Goal: Transaction & Acquisition: Purchase product/service

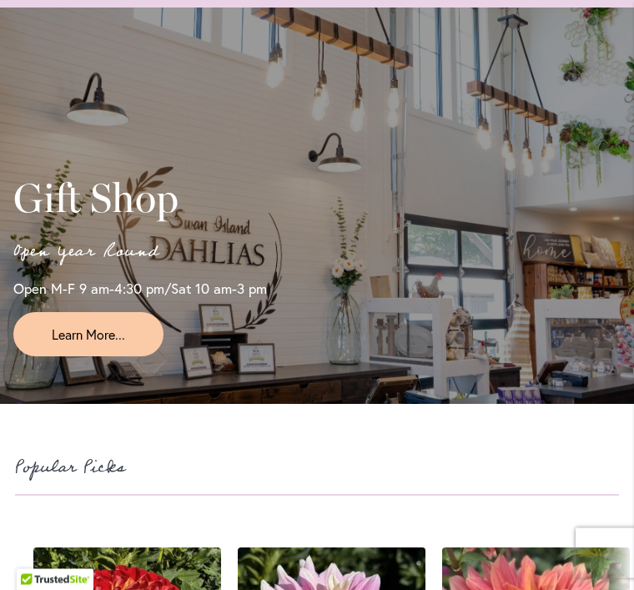
scroll to position [3309, 0]
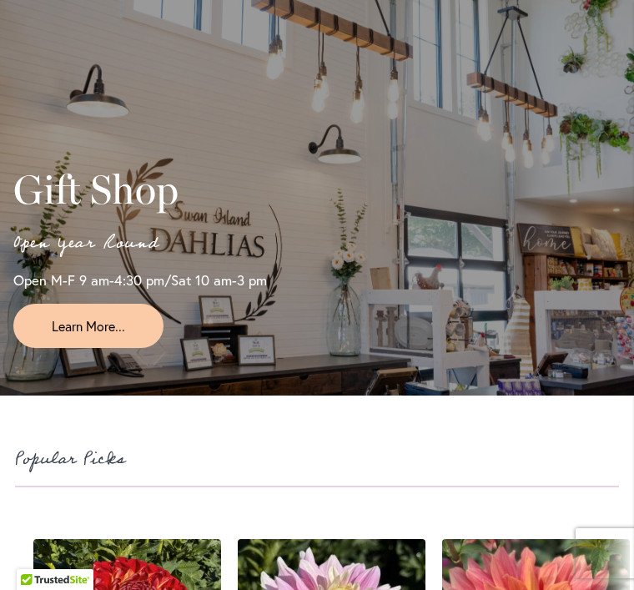
click at [129, 348] on link "Learn More..." at bounding box center [88, 326] width 150 height 44
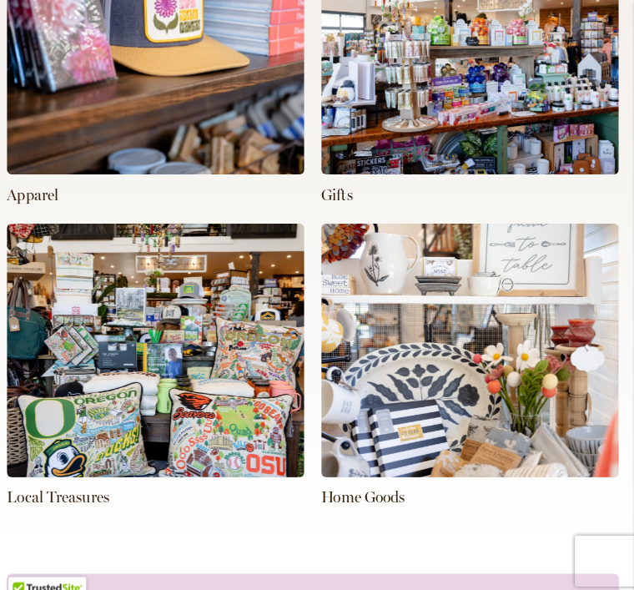
scroll to position [838, 0]
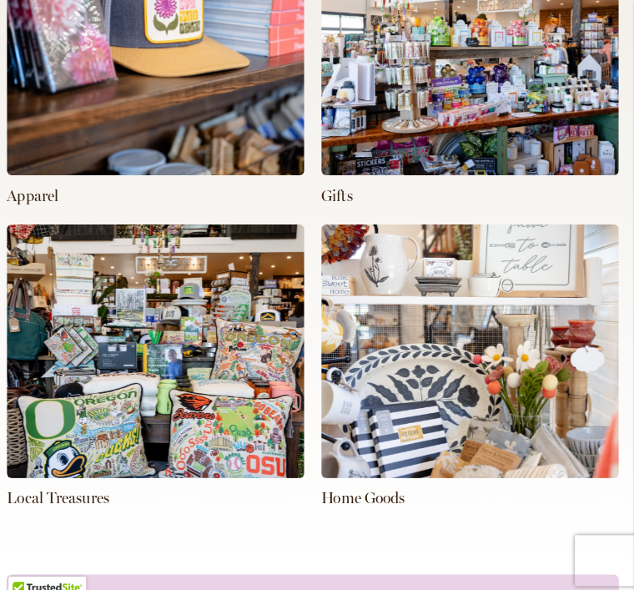
click at [432, 407] on img at bounding box center [473, 346] width 294 height 250
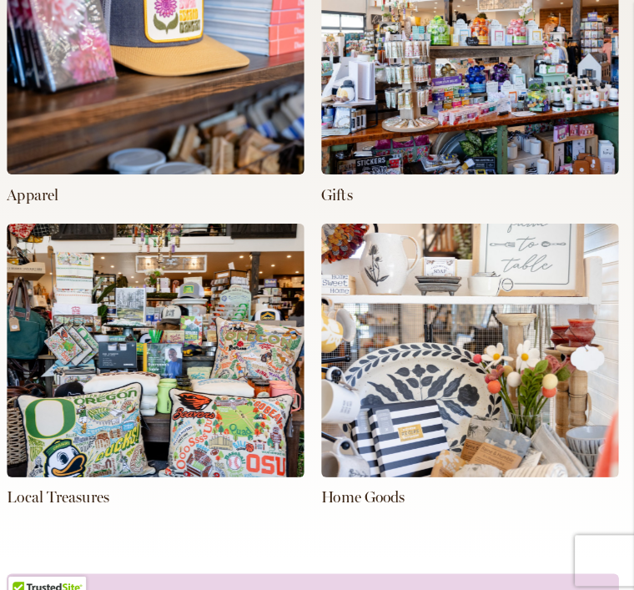
click at [442, 406] on img at bounding box center [473, 345] width 294 height 250
click at [537, 413] on img at bounding box center [473, 345] width 294 height 250
click at [509, 396] on img at bounding box center [473, 345] width 294 height 250
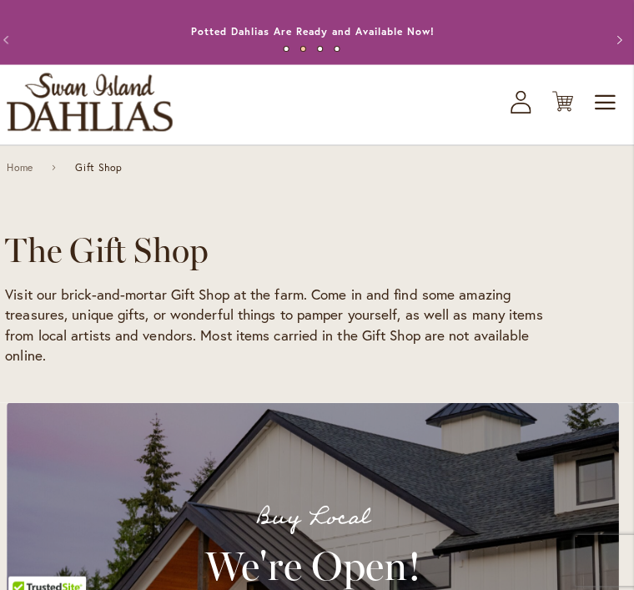
scroll to position [0, 0]
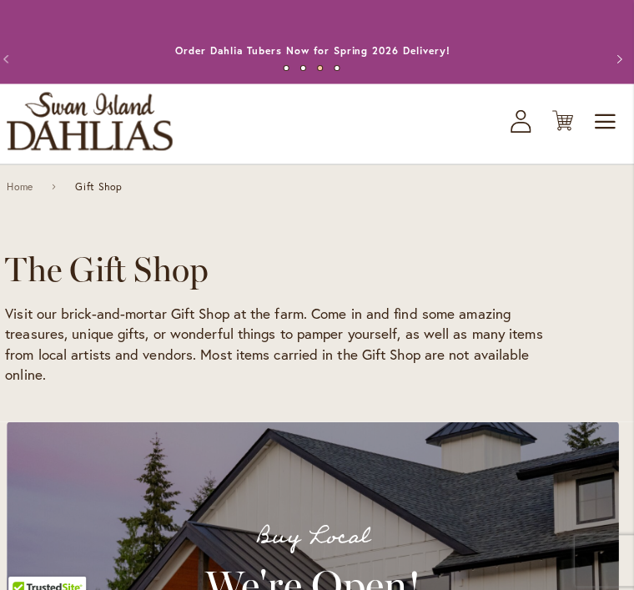
click at [599, 123] on span "Toggle Nav" at bounding box center [606, 119] width 25 height 33
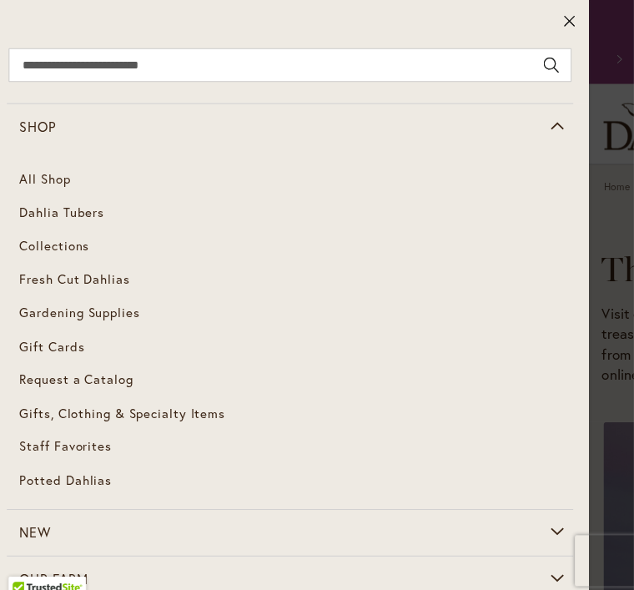
click at [215, 404] on span "Gifts, Clothing & Specialty Items" at bounding box center [129, 407] width 203 height 17
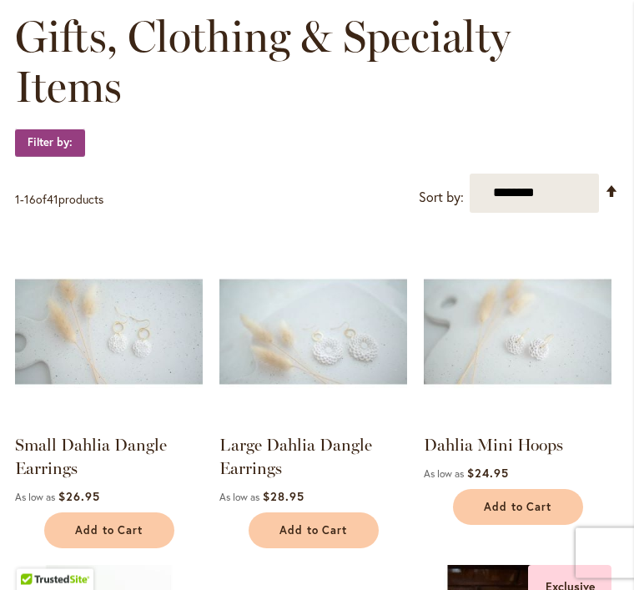
scroll to position [258, 0]
click at [555, 209] on select "**********" at bounding box center [534, 193] width 129 height 39
select select "****"
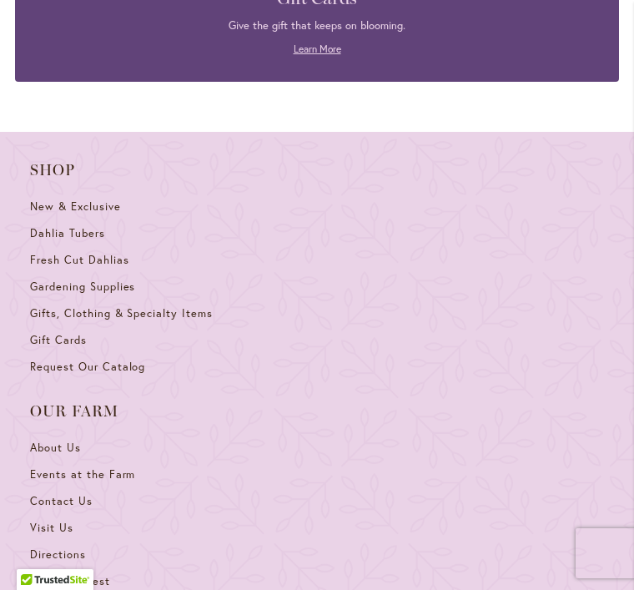
scroll to position [3375, 0]
click at [197, 320] on span "Gifts, Clothing & Specialty Items" at bounding box center [121, 312] width 183 height 14
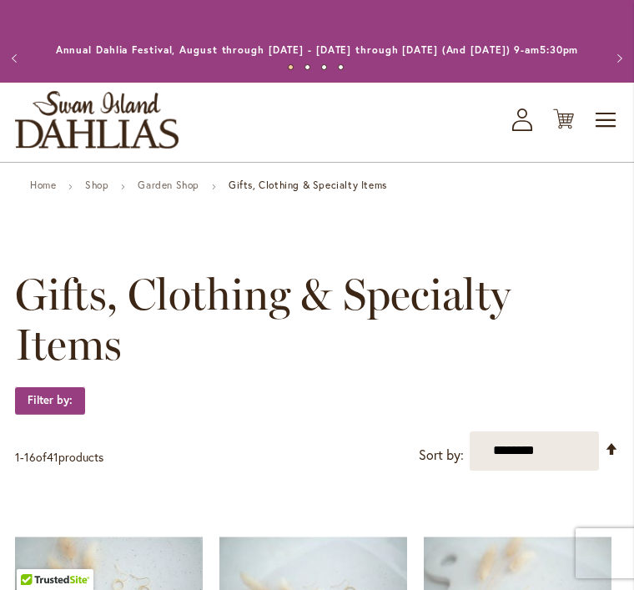
click at [530, 131] on icon "My Account" at bounding box center [522, 120] width 20 height 23
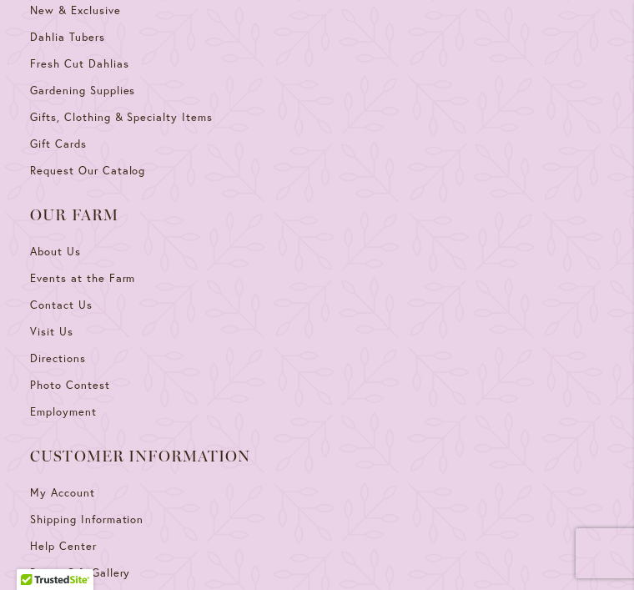
scroll to position [1137, 0]
click at [120, 286] on span "Events at the Farm" at bounding box center [82, 279] width 105 height 14
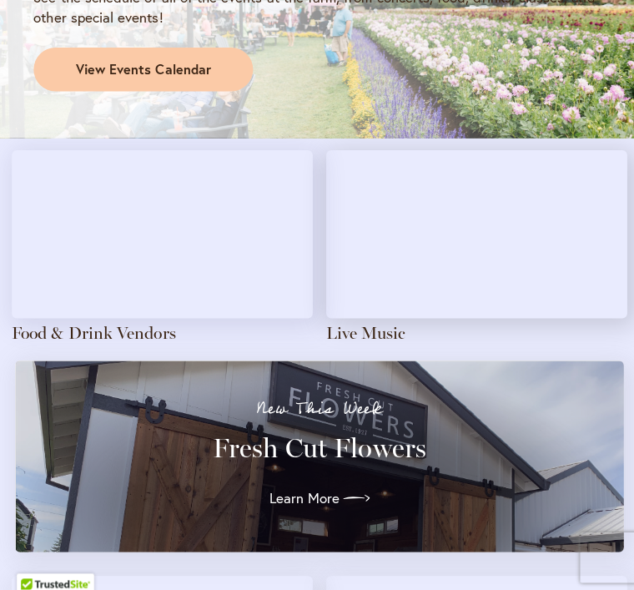
scroll to position [1607, 0]
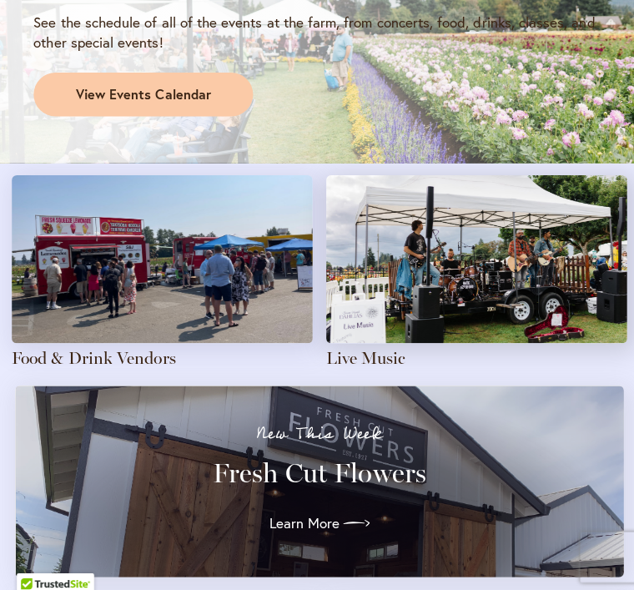
click at [345, 519] on icon at bounding box center [354, 520] width 27 height 27
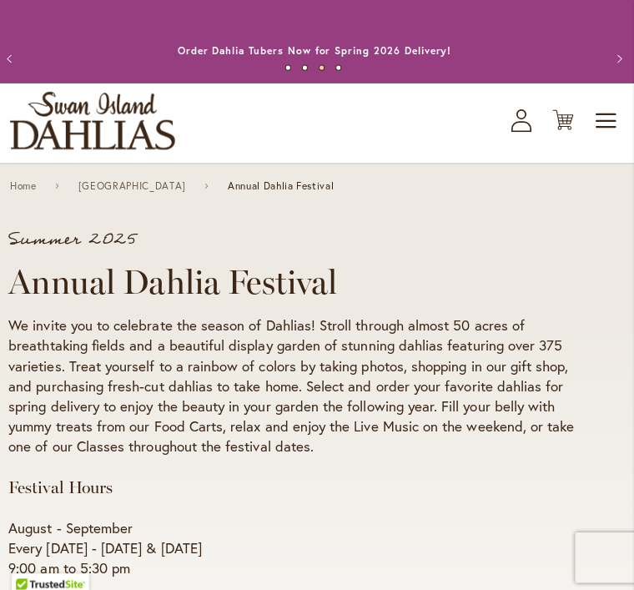
click at [594, 131] on span "Toggle Nav" at bounding box center [606, 119] width 25 height 33
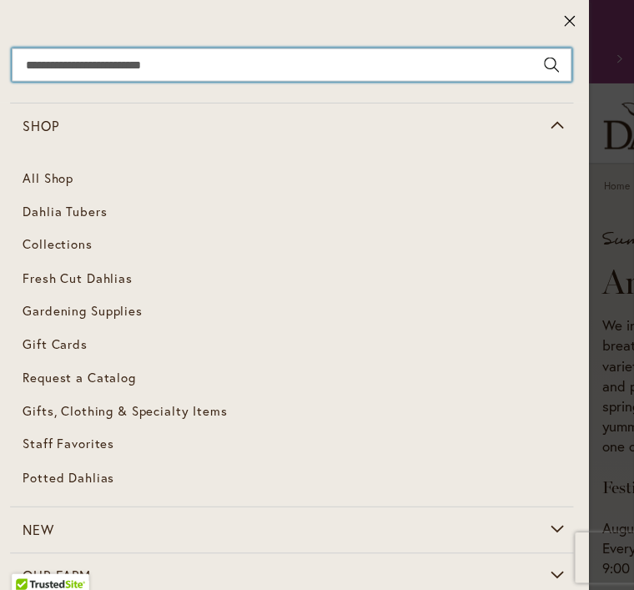
click at [225, 59] on input "Search" at bounding box center [295, 64] width 556 height 33
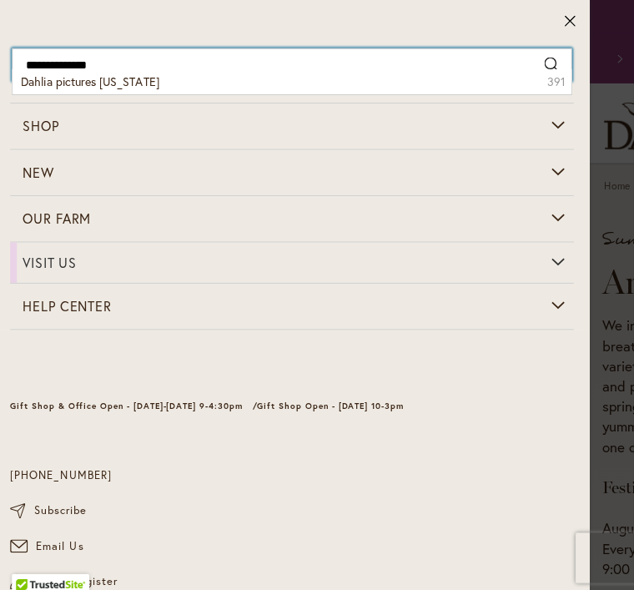
type input "**********"
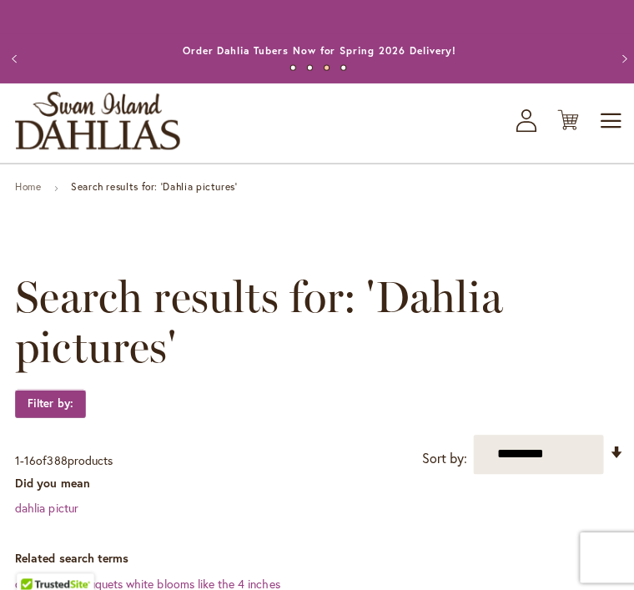
click at [574, 461] on select "**********" at bounding box center [534, 450] width 129 height 39
select select "**********"
click at [527, 131] on icon "My Account" at bounding box center [522, 120] width 20 height 23
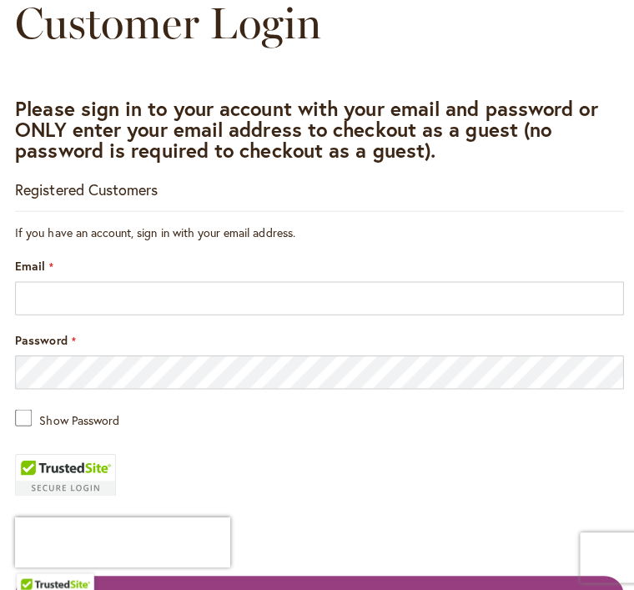
scroll to position [204, 0]
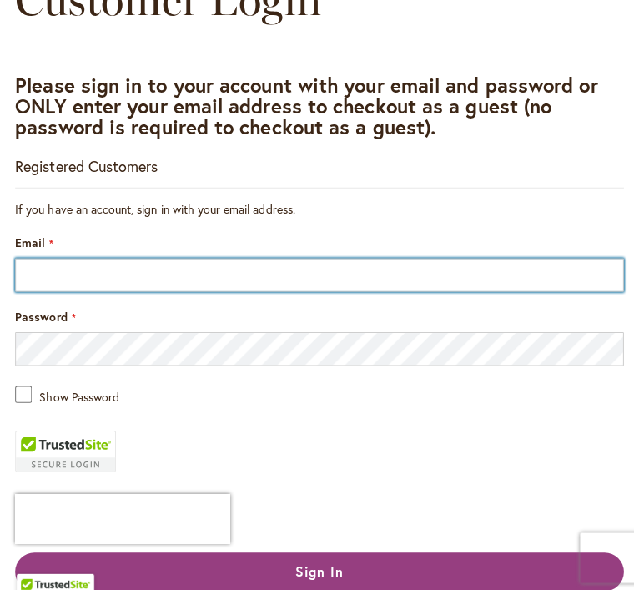
click at [347, 278] on input "Email" at bounding box center [317, 272] width 604 height 33
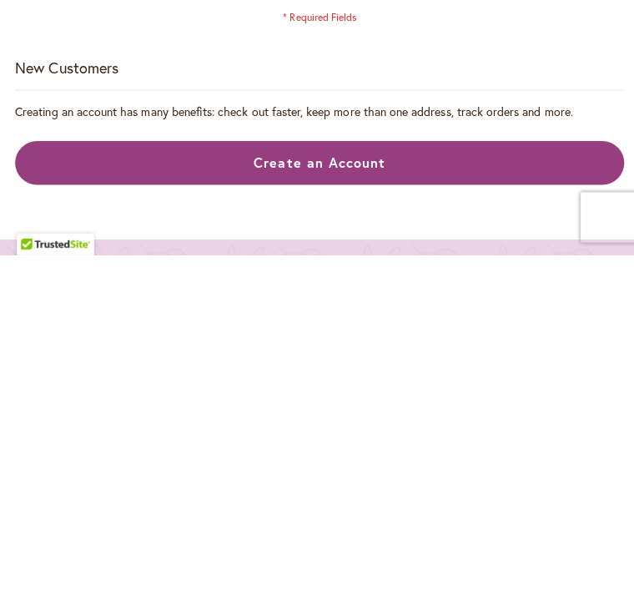
scroll to position [549, 0]
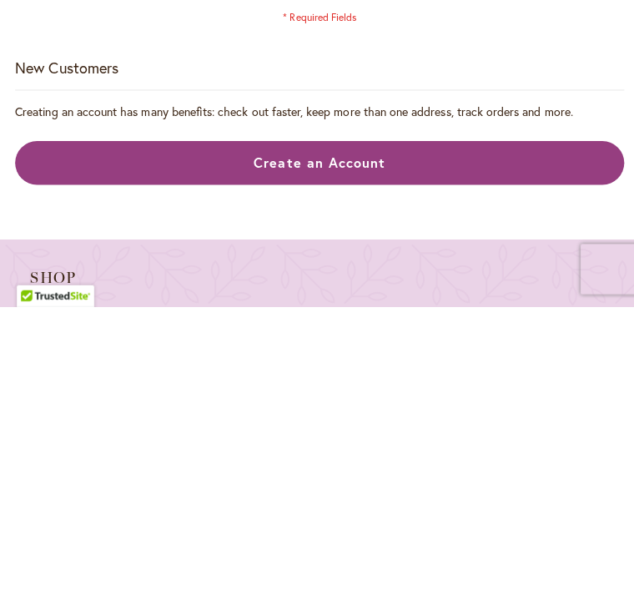
type input "**********"
click at [321, 439] on span "Create an Account" at bounding box center [317, 448] width 131 height 18
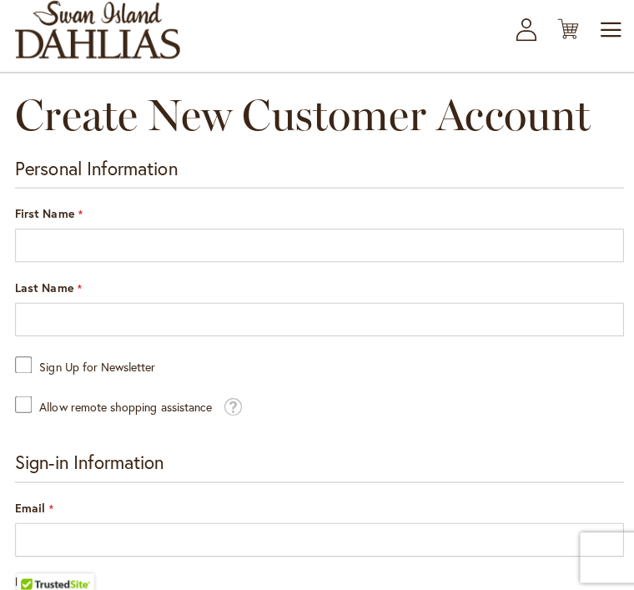
scroll to position [101, 0]
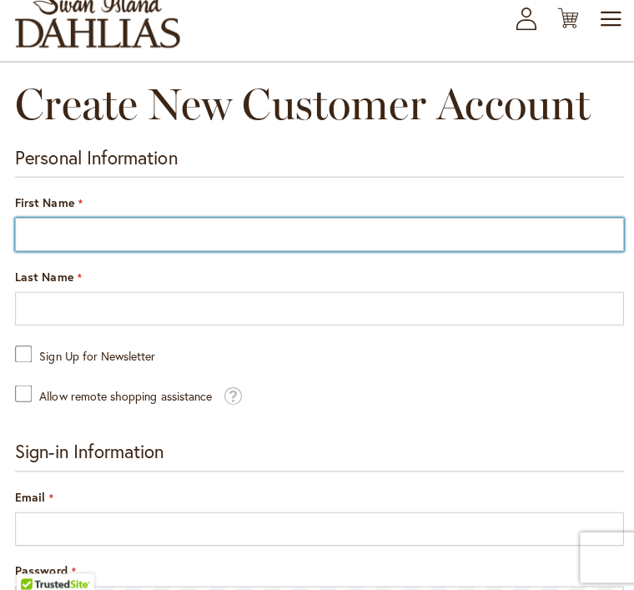
click at [262, 240] on input "First Name" at bounding box center [317, 232] width 604 height 33
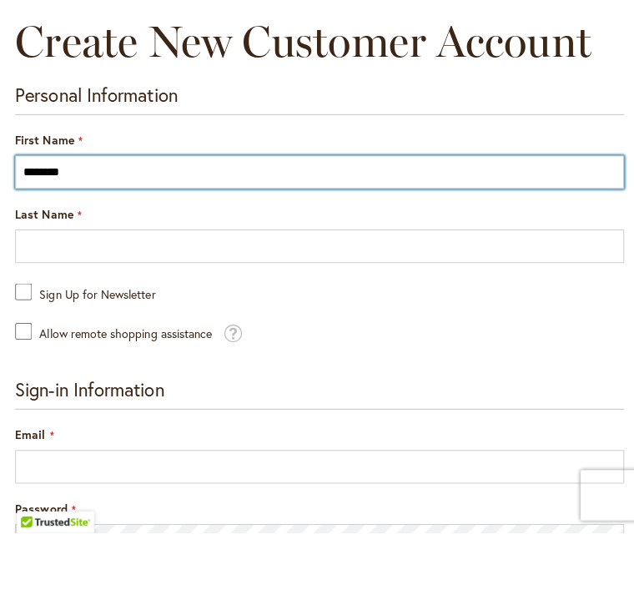
type input "********"
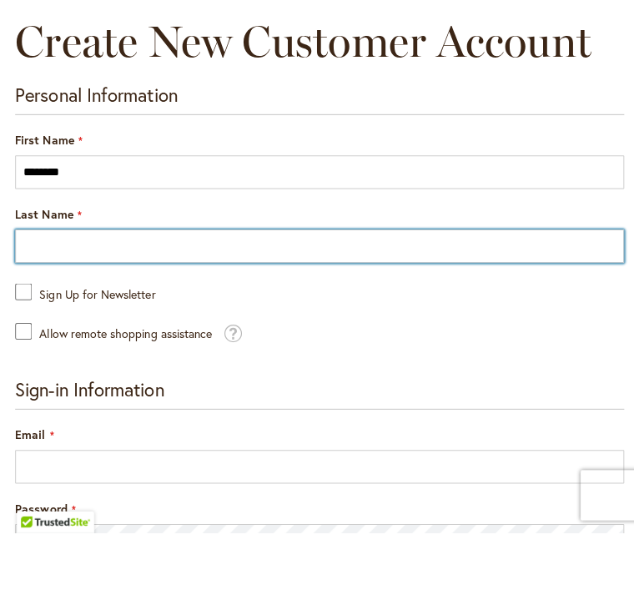
click at [136, 290] on input "Last Name" at bounding box center [317, 306] width 604 height 33
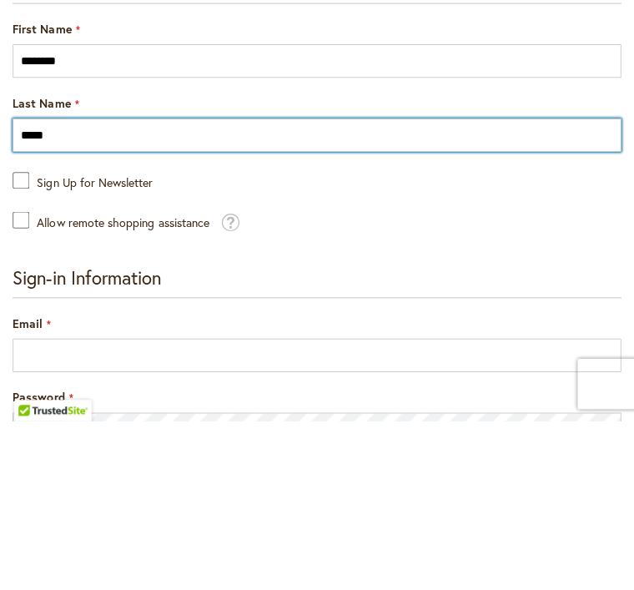
type input "*****"
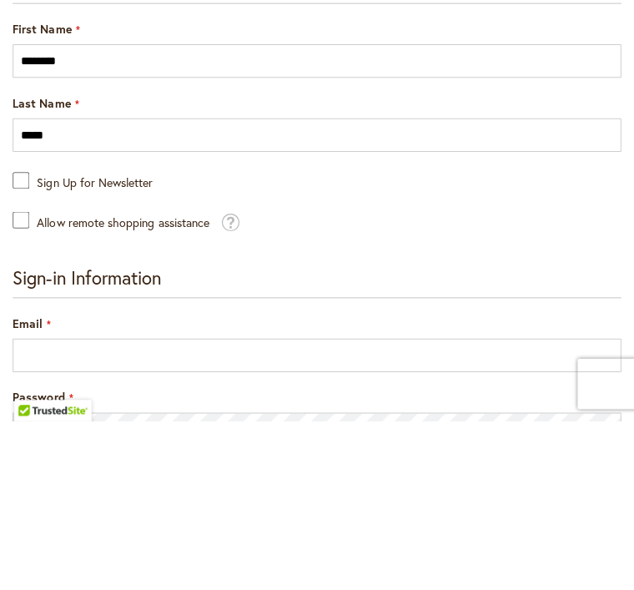
scroll to position [274, 0]
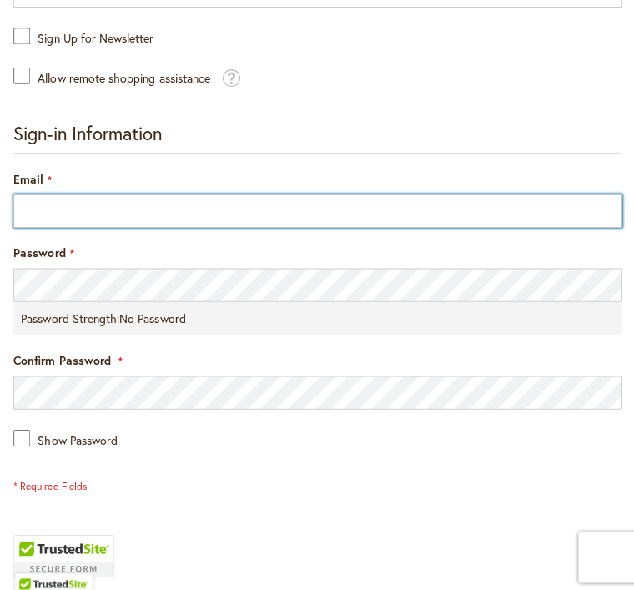
click at [208, 212] on input "Email" at bounding box center [317, 209] width 604 height 33
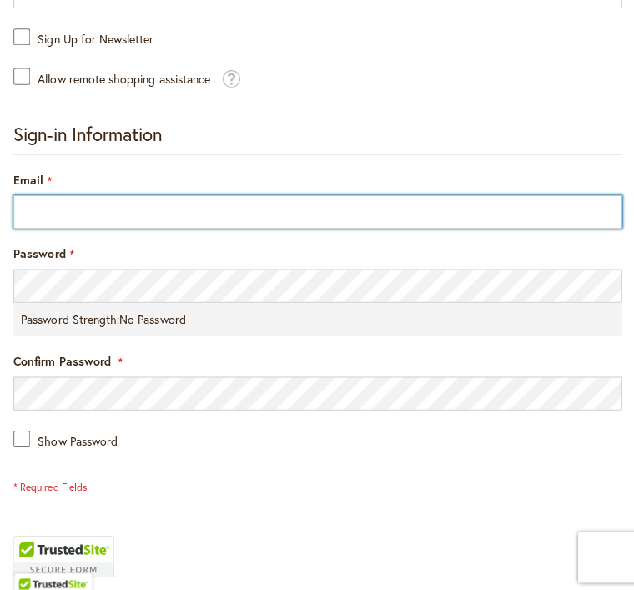
type input "*"
type input "**********"
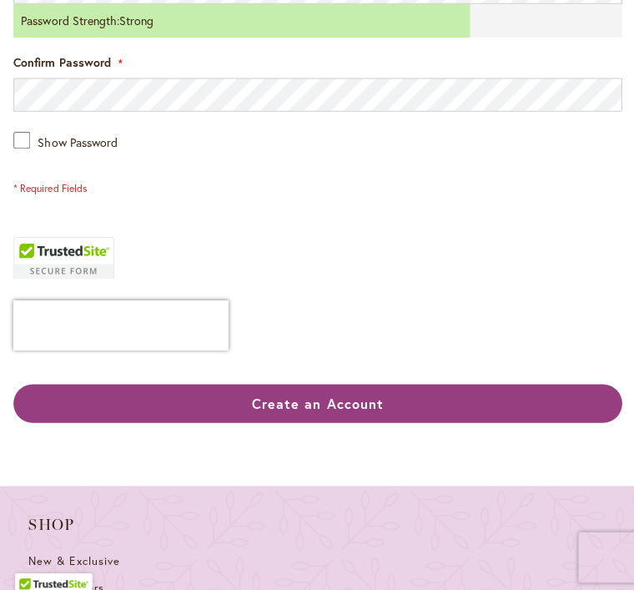
scroll to position [715, 0]
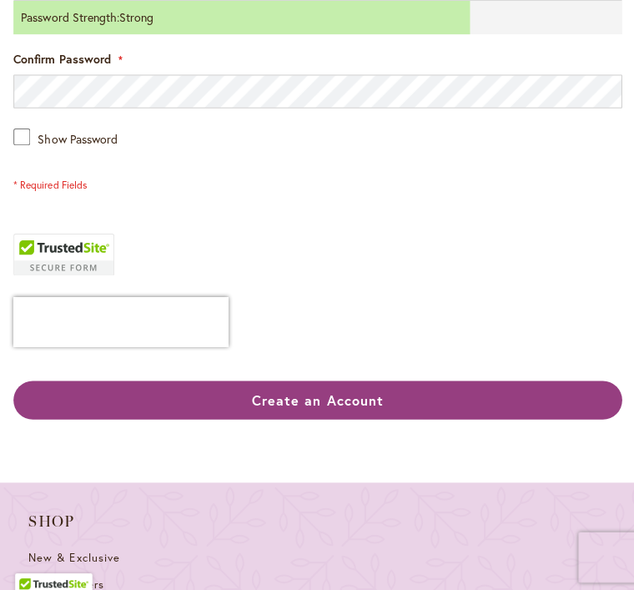
click at [348, 404] on span "Create an Account" at bounding box center [317, 397] width 131 height 18
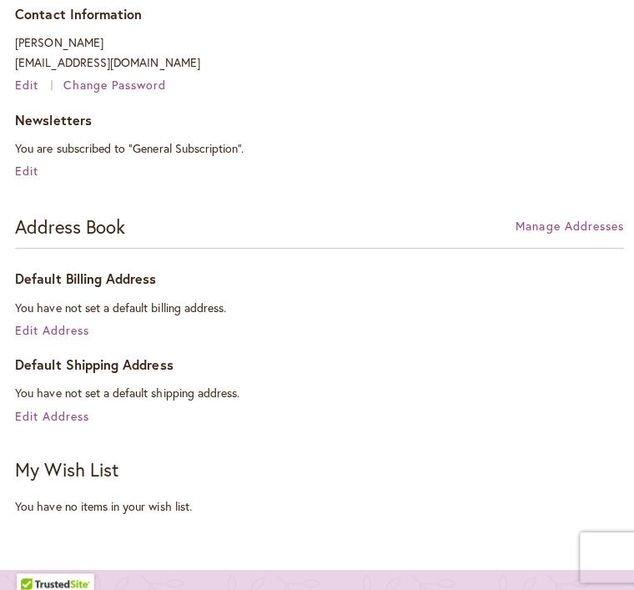
scroll to position [376, 0]
click at [53, 335] on span "Edit Address" at bounding box center [52, 327] width 74 height 16
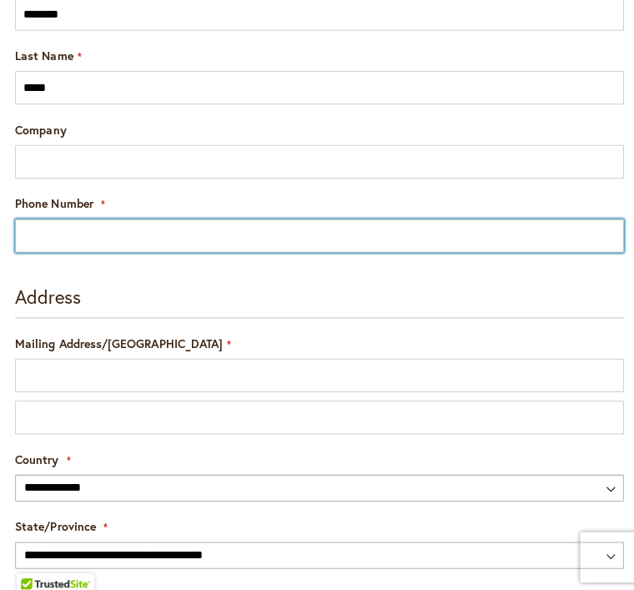
click at [165, 246] on input "Phone Number" at bounding box center [317, 234] width 604 height 33
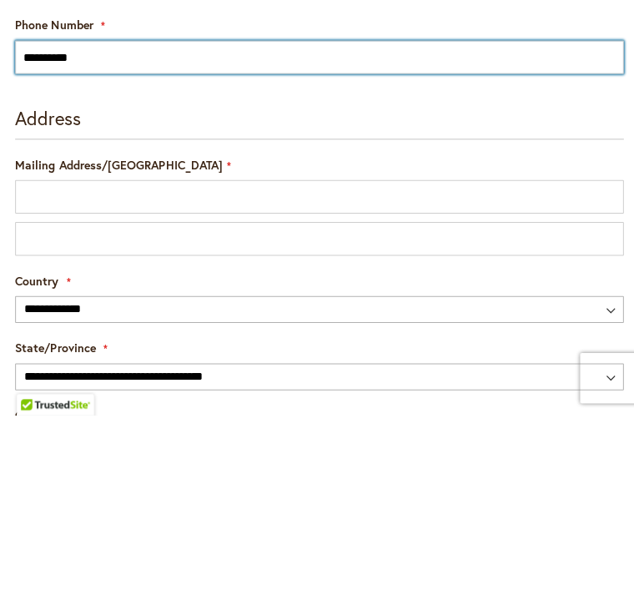
type input "**********"
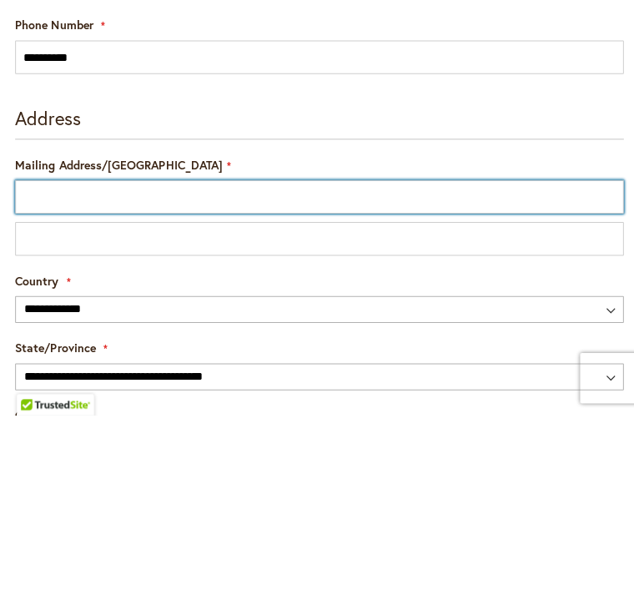
click at [149, 356] on input "Mailing Address/[GEOGRAPHIC_DATA]" at bounding box center [317, 372] width 604 height 33
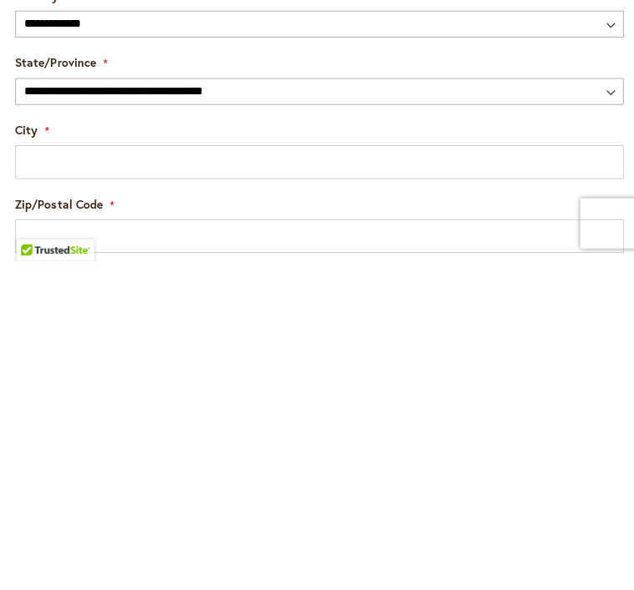
scroll to position [485, 0]
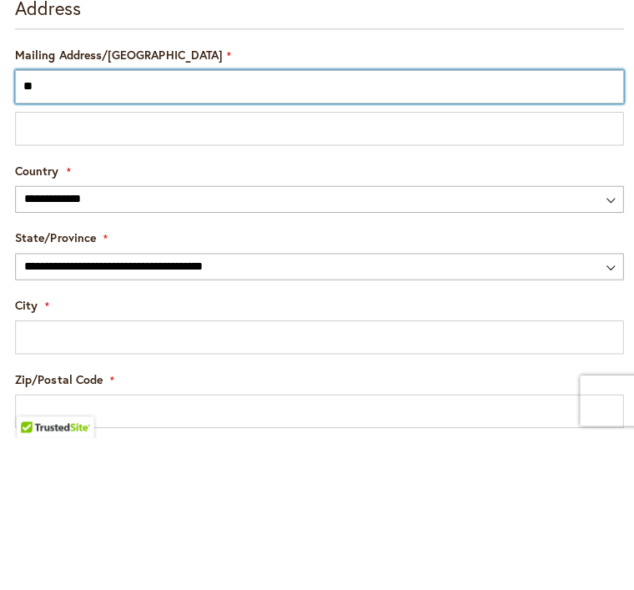
type input "*"
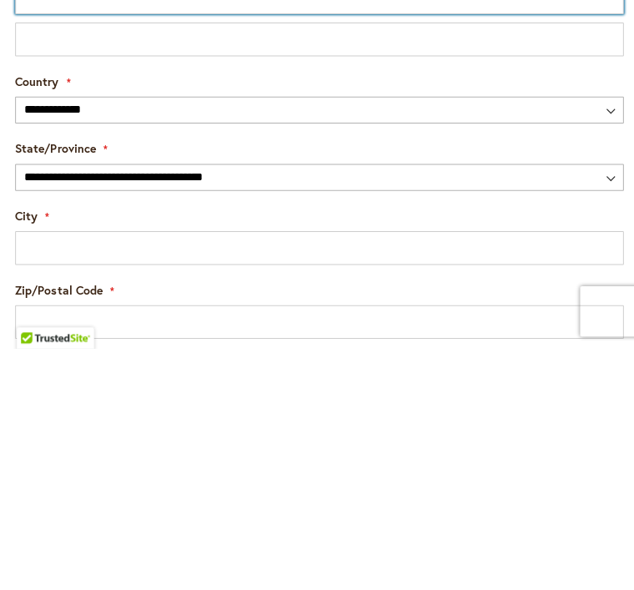
type input "*********"
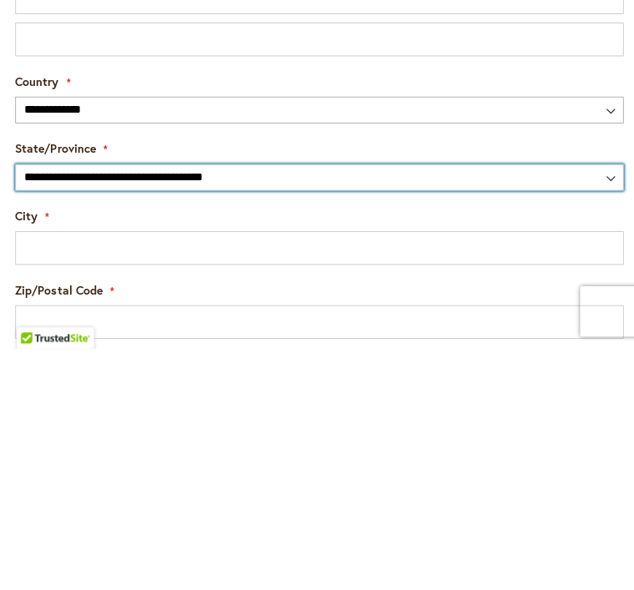
click at [519, 407] on select "**********" at bounding box center [317, 420] width 604 height 27
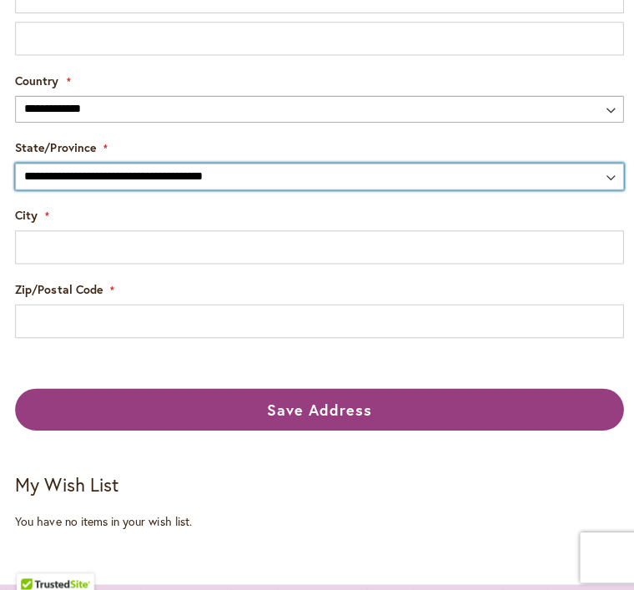
select select "**"
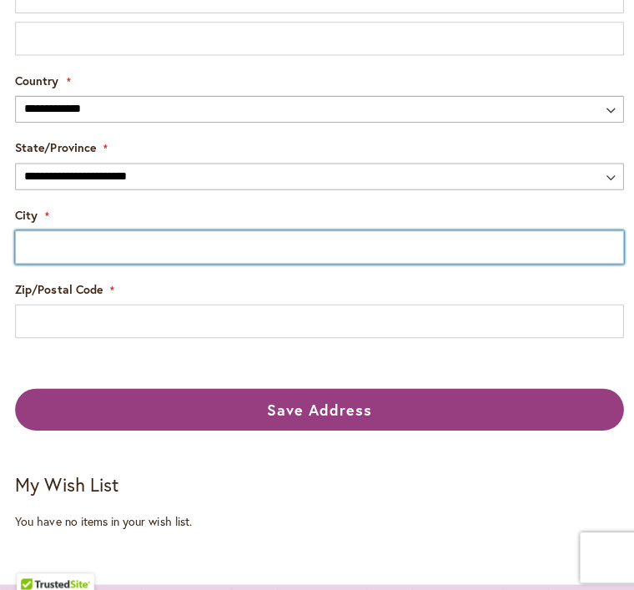
click at [208, 262] on input "City" at bounding box center [317, 245] width 604 height 33
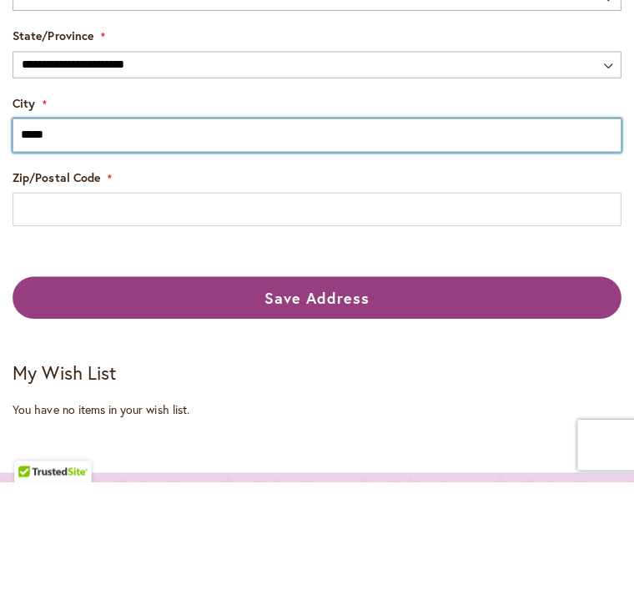
type input "*****"
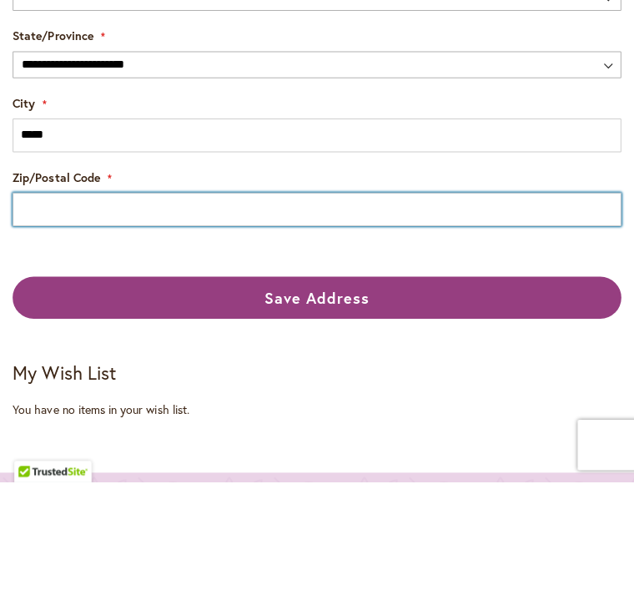
click at [177, 303] on input "Zip/Postal Code" at bounding box center [317, 319] width 604 height 33
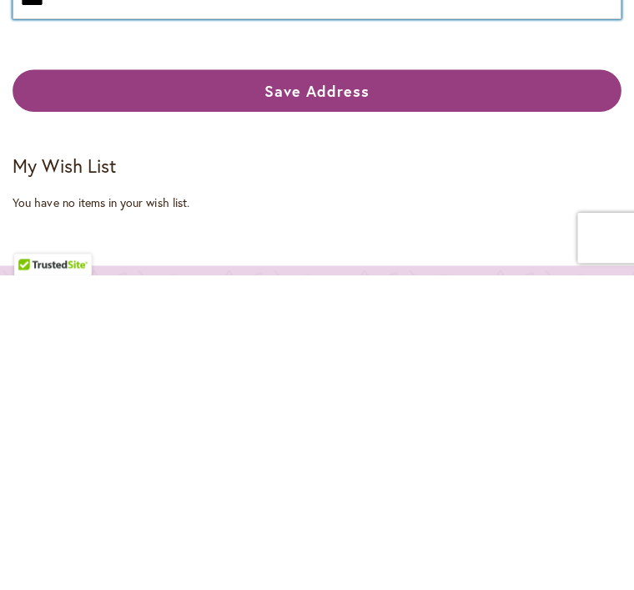
type input "*****"
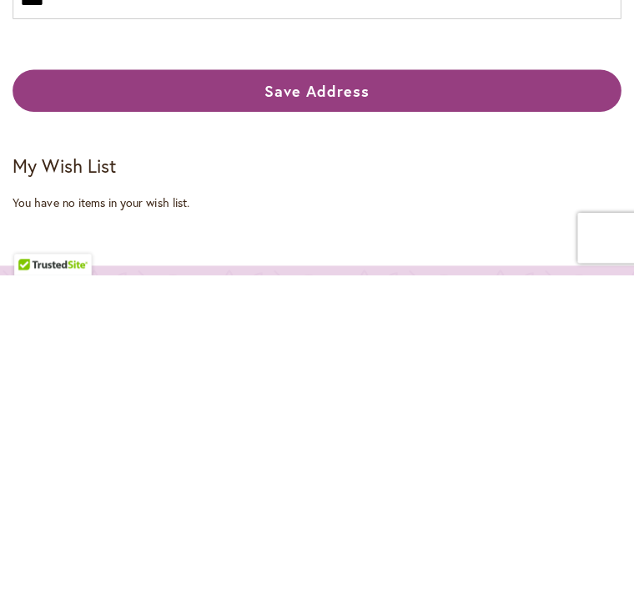
click at [347, 397] on span "Save Address" at bounding box center [317, 407] width 105 height 20
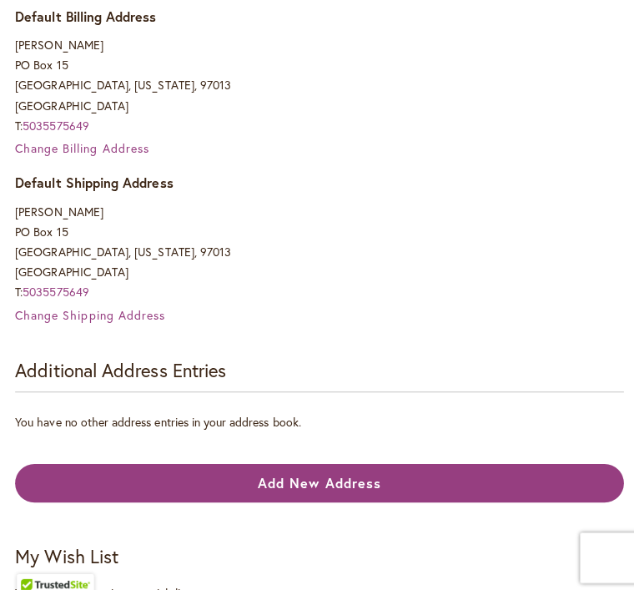
scroll to position [374, 0]
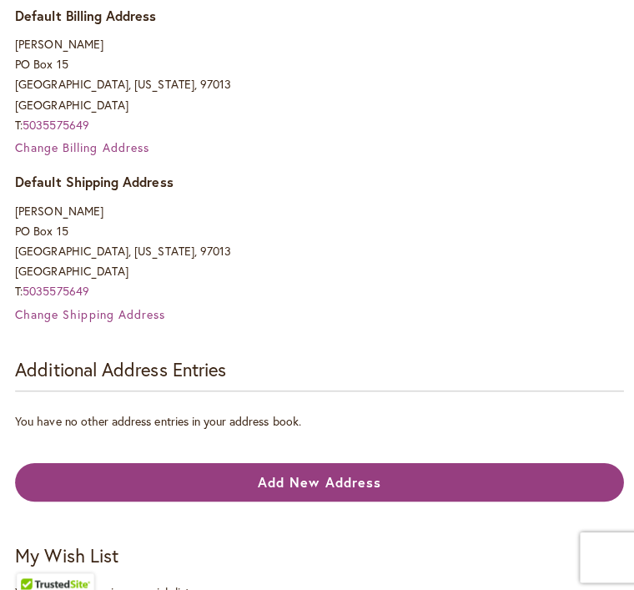
click at [151, 320] on span "Change Shipping Address" at bounding box center [89, 312] width 149 height 16
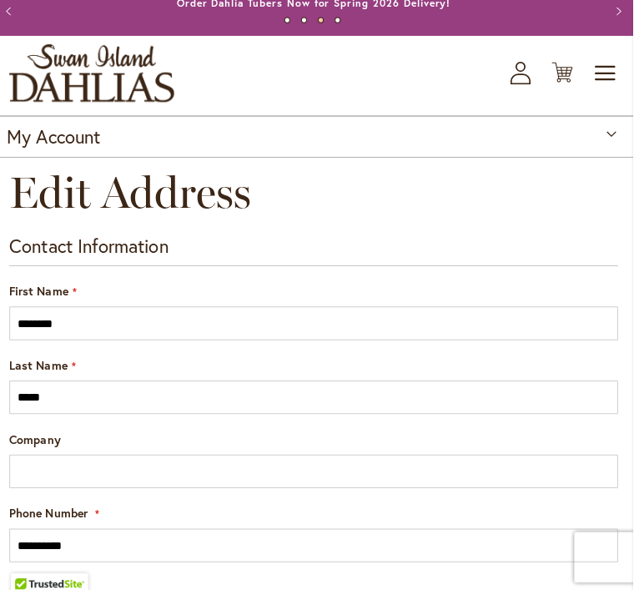
scroll to position [11, 0]
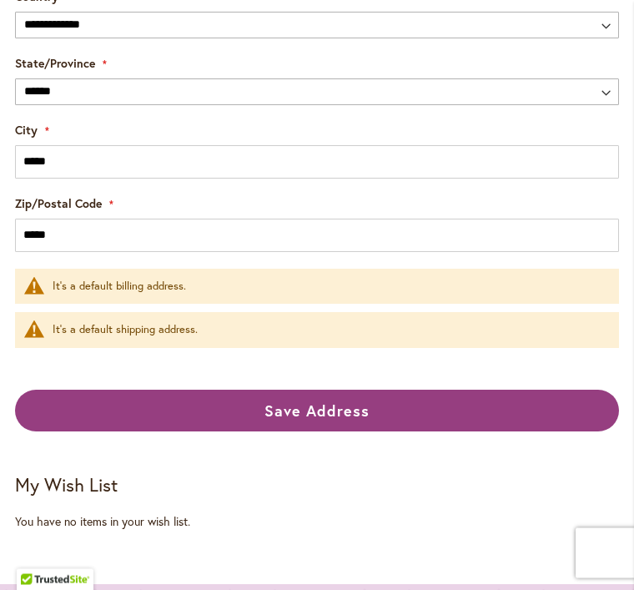
click at [324, 416] on span "Save Address" at bounding box center [317, 411] width 105 height 20
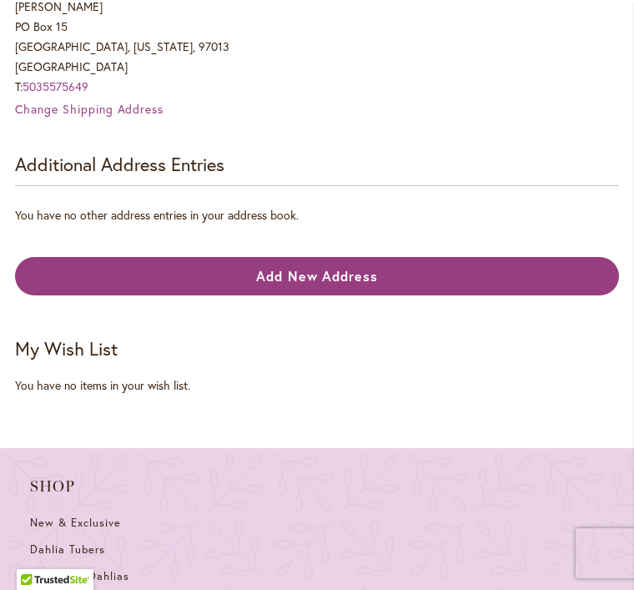
scroll to position [576, 0]
click at [379, 278] on button "Add New Address" at bounding box center [317, 277] width 604 height 38
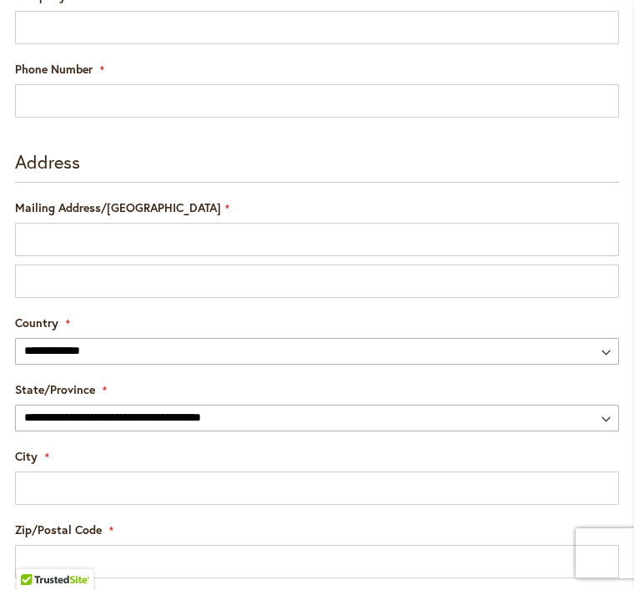
scroll to position [490, 0]
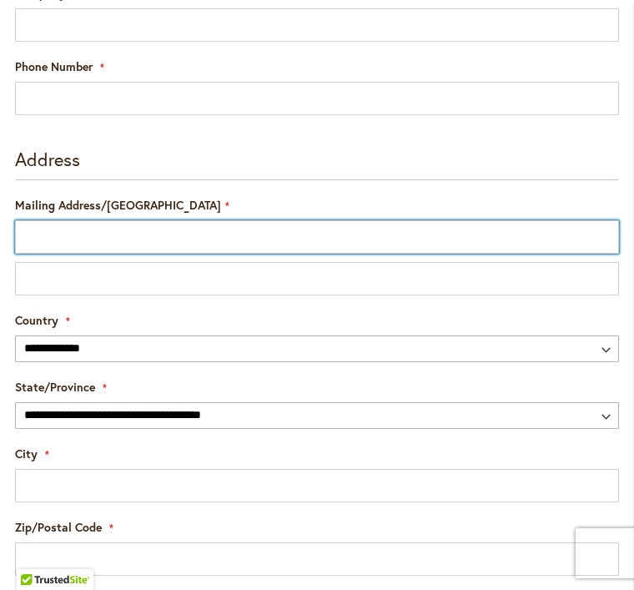
click at [121, 245] on input "Mailing Address/PO BOX" at bounding box center [317, 236] width 604 height 33
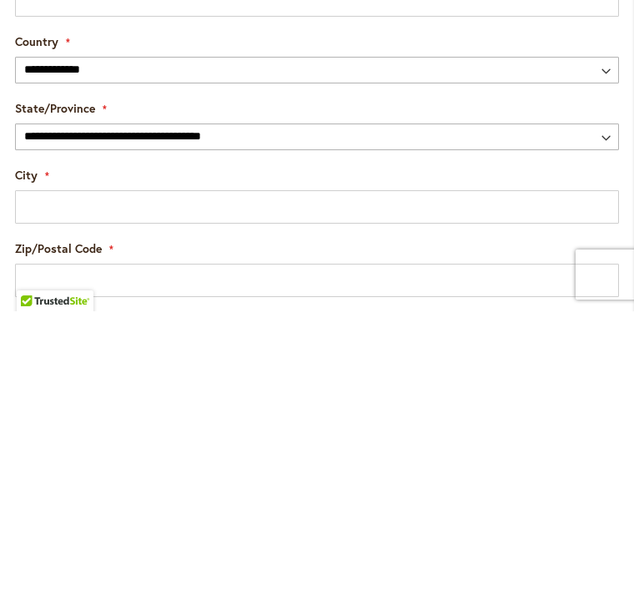
type input "**********"
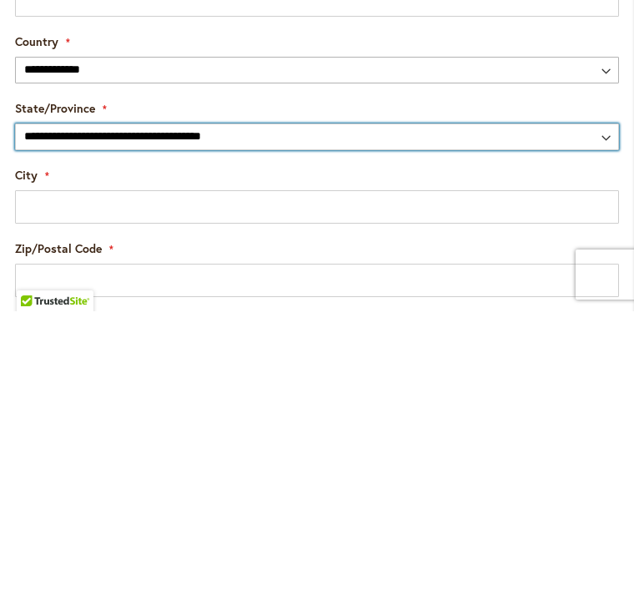
click at [179, 402] on select "**********" at bounding box center [317, 415] width 604 height 27
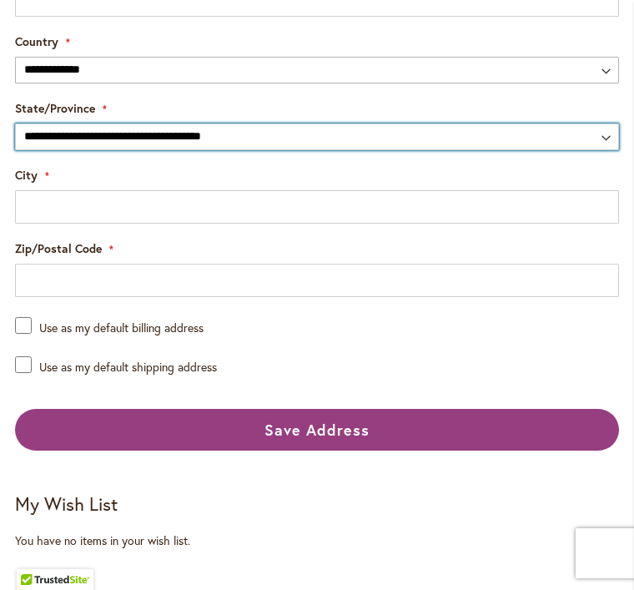
select select "**"
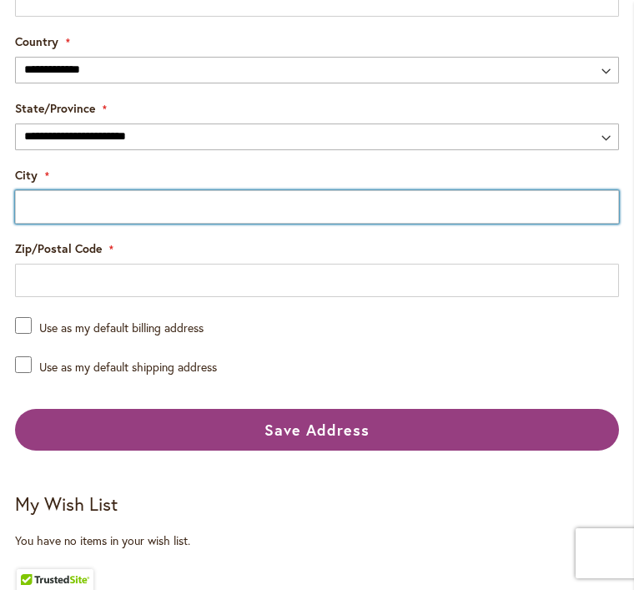
click at [177, 206] on input "City" at bounding box center [317, 206] width 604 height 33
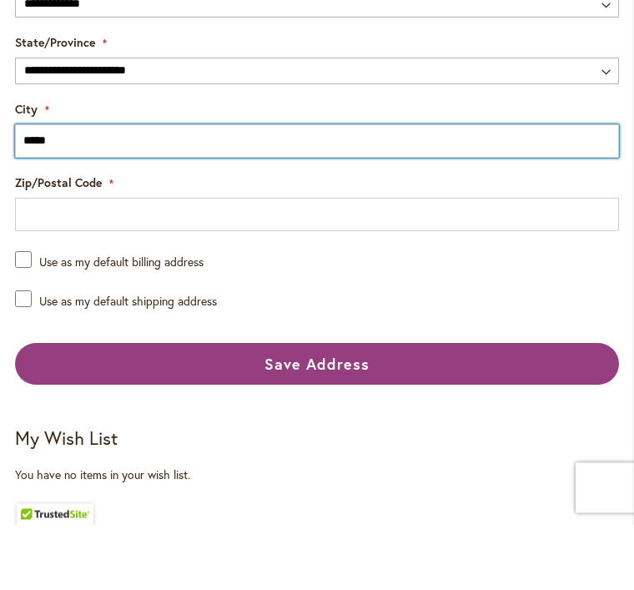
type input "*****"
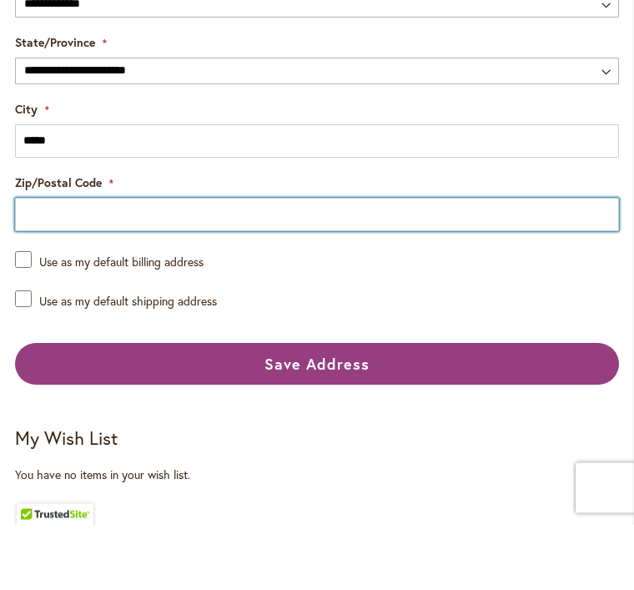
click at [128, 264] on input "Zip/Postal Code" at bounding box center [317, 280] width 604 height 33
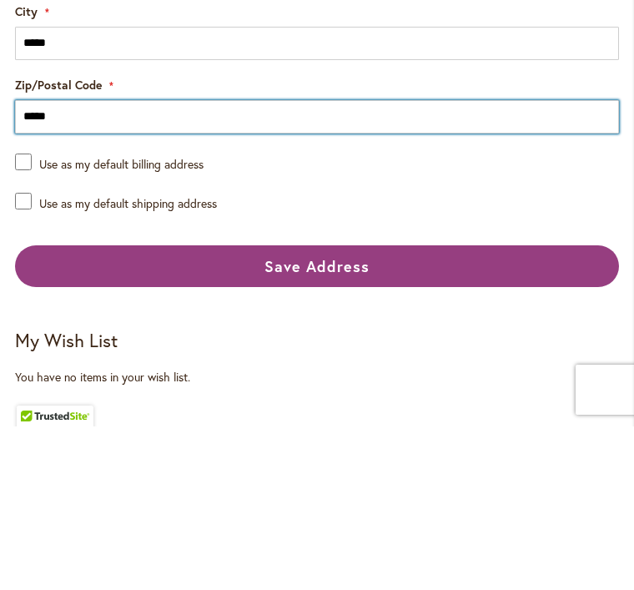
type input "*****"
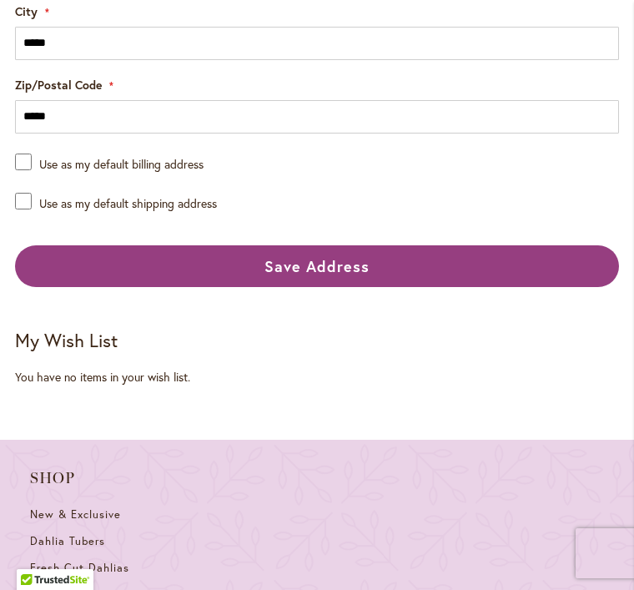
click at [344, 276] on span "Save Address" at bounding box center [317, 266] width 105 height 20
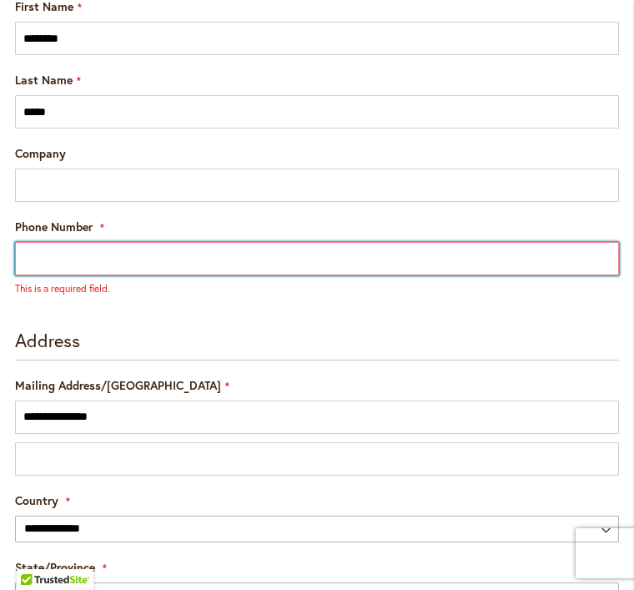
scroll to position [293, 0]
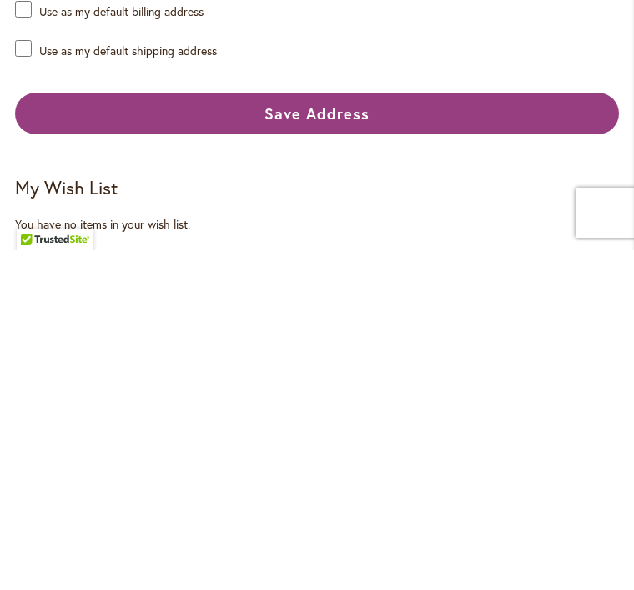
type input "**********"
click at [342, 444] on span "Save Address" at bounding box center [317, 454] width 105 height 20
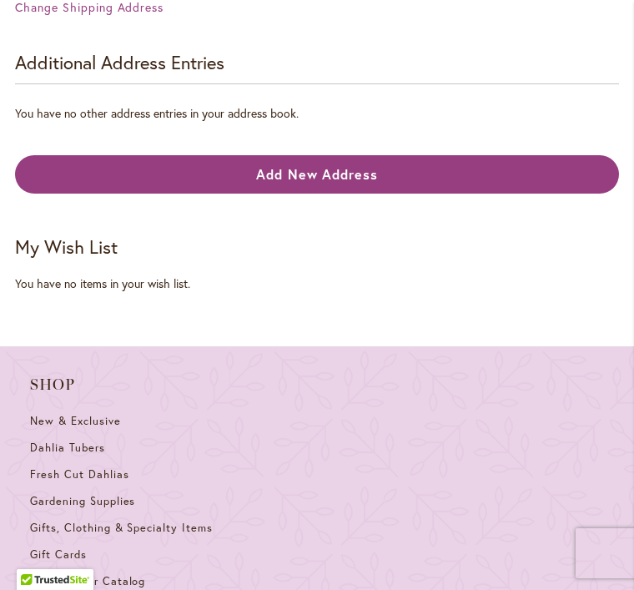
scroll to position [632, 0]
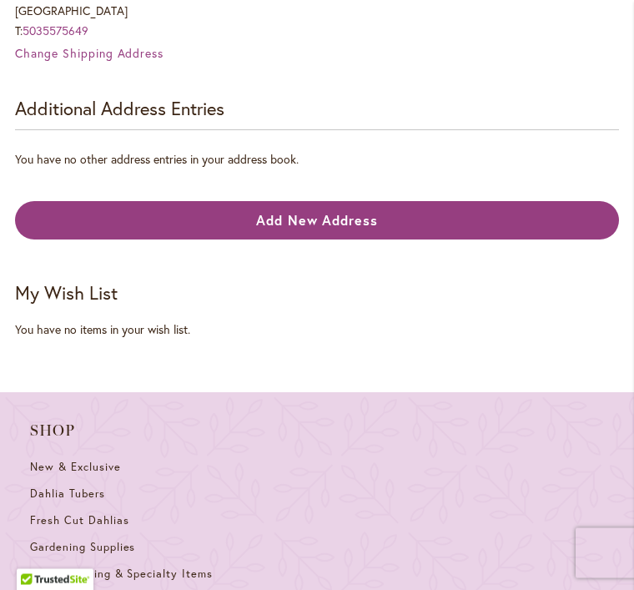
click at [88, 302] on strong "My Wish List" at bounding box center [66, 293] width 103 height 24
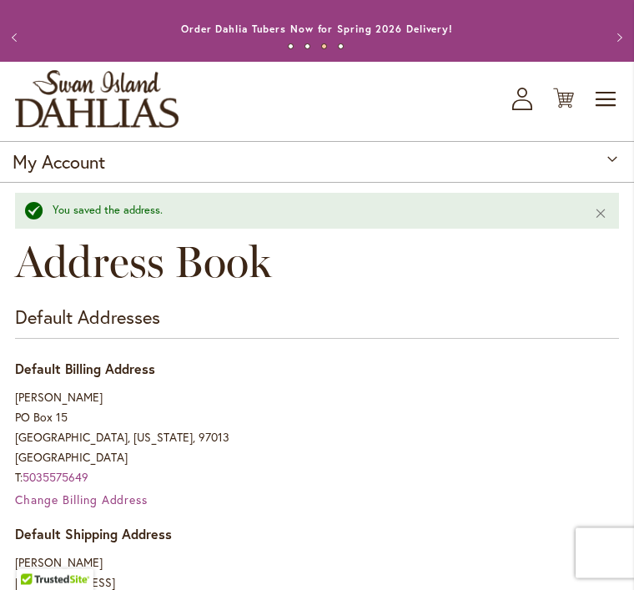
scroll to position [0, 0]
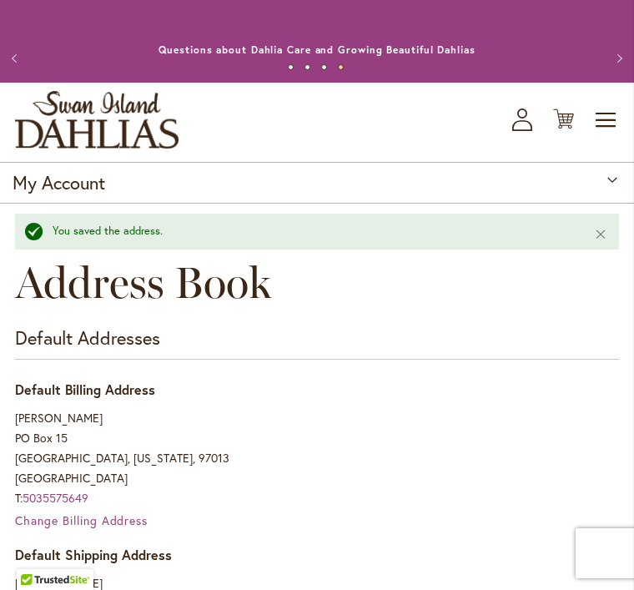
click at [598, 127] on span "Toggle Nav" at bounding box center [606, 119] width 25 height 33
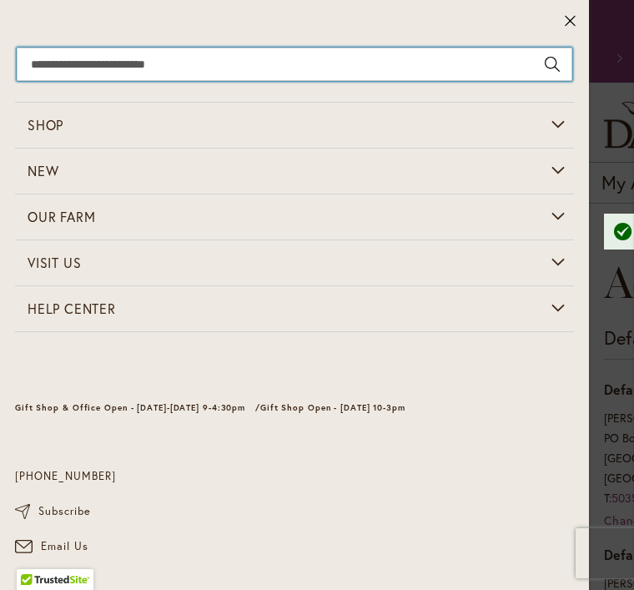
click at [372, 58] on input "Search" at bounding box center [295, 64] width 556 height 33
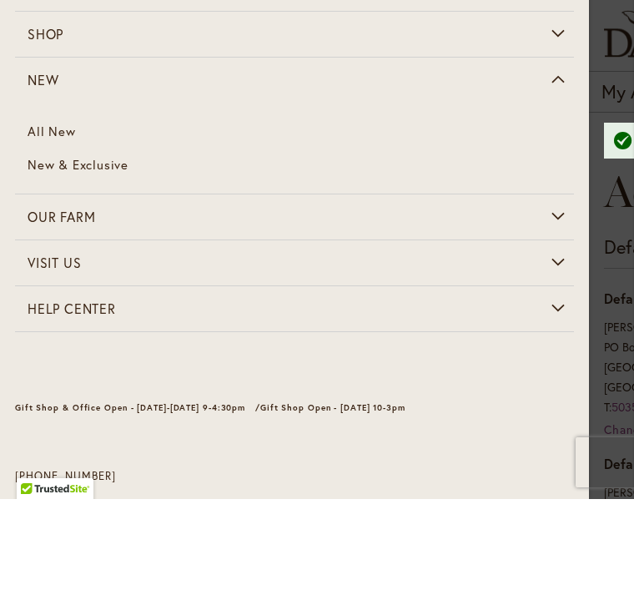
click at [117, 247] on span "New & Exclusive" at bounding box center [78, 255] width 101 height 17
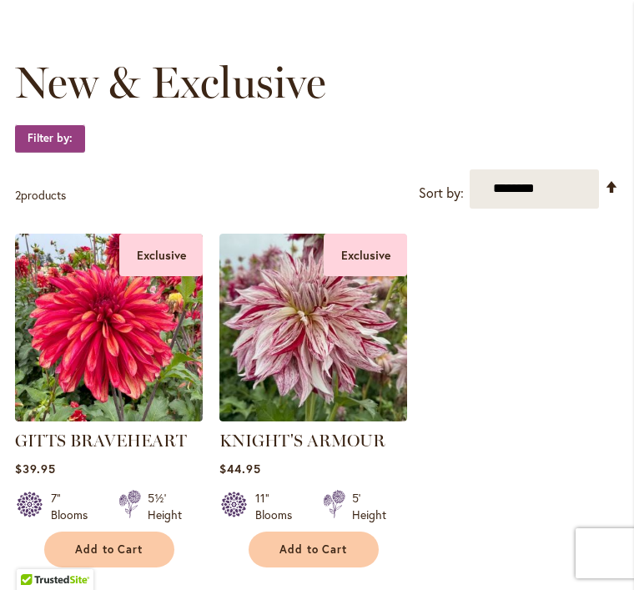
scroll to position [211, 0]
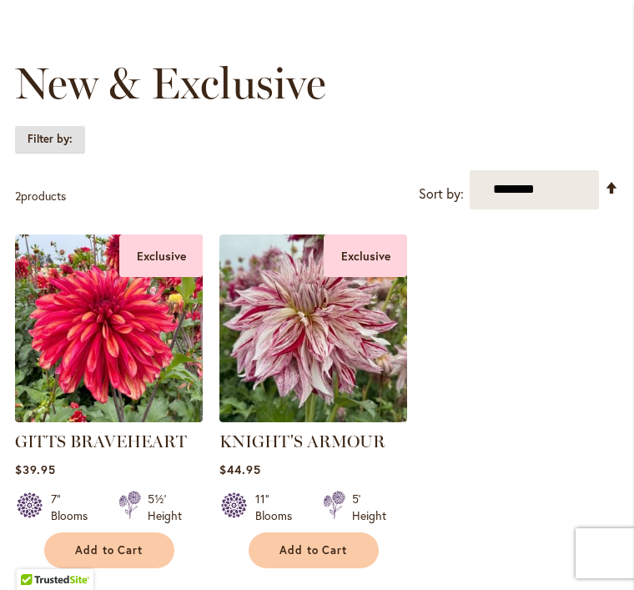
click at [78, 154] on strong "Filter by:" at bounding box center [50, 139] width 70 height 28
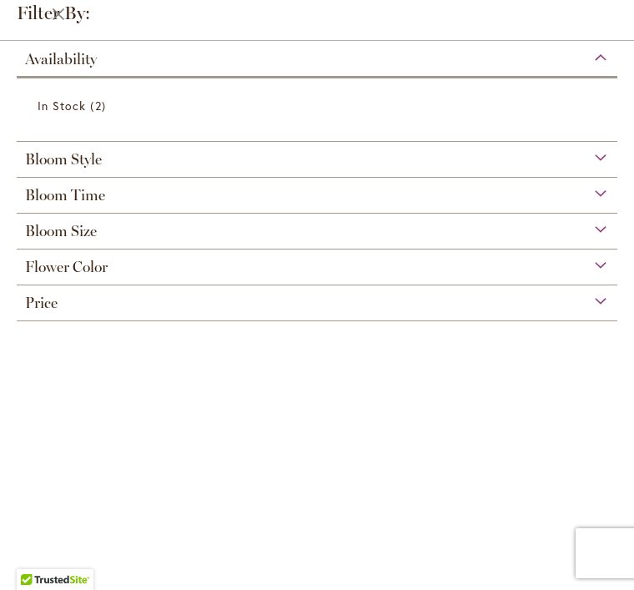
scroll to position [0, 0]
click at [595, 58] on div "Availability" at bounding box center [317, 55] width 601 height 27
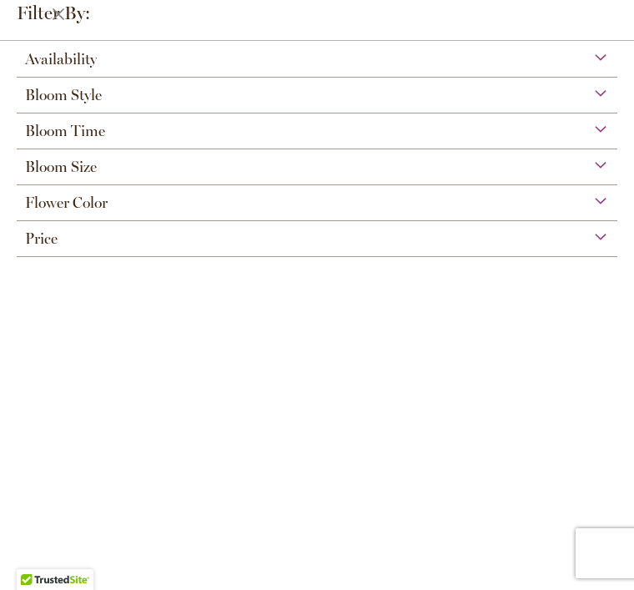
scroll to position [2, 0]
click at [455, 164] on div "Bloom Size" at bounding box center [317, 162] width 601 height 27
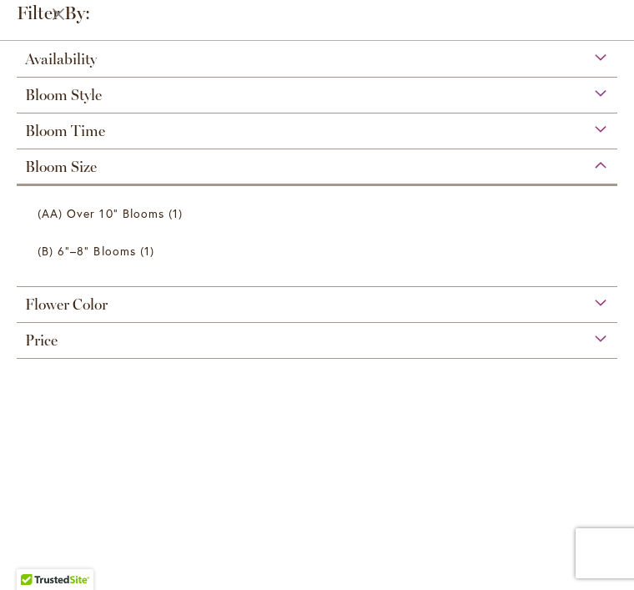
click at [497, 125] on div "Bloom Time" at bounding box center [317, 127] width 601 height 27
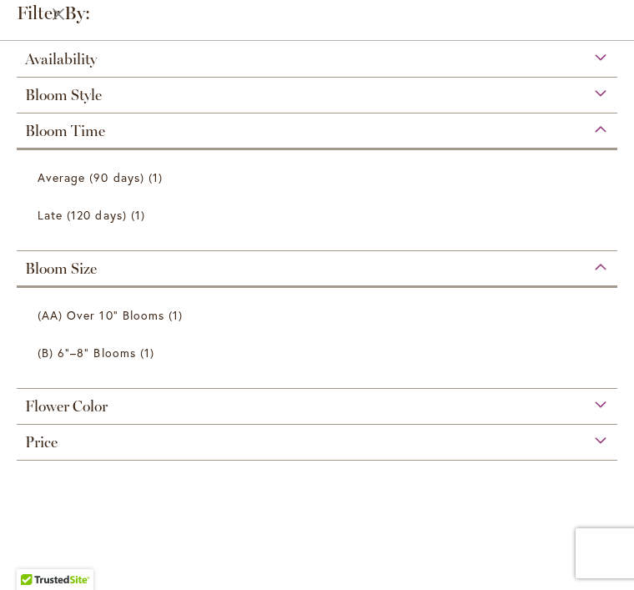
click at [521, 93] on div "Bloom Style" at bounding box center [317, 91] width 601 height 27
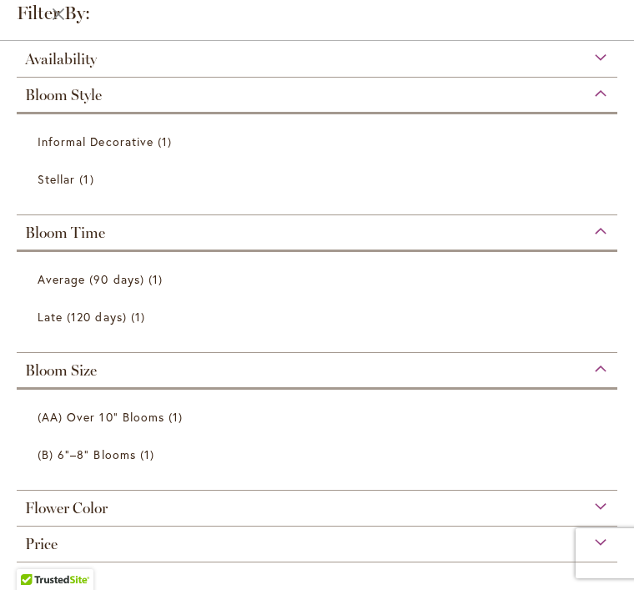
click at [529, 38] on div "Filter by:" at bounding box center [317, 20] width 634 height 41
click at [560, 50] on div "Availability" at bounding box center [317, 55] width 601 height 27
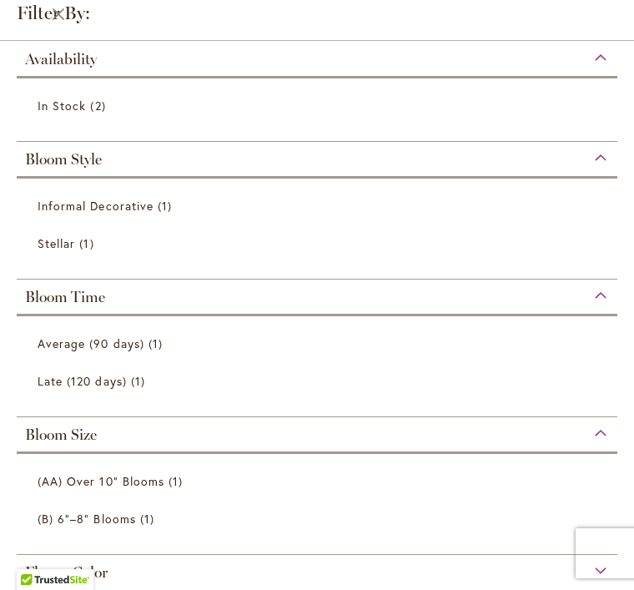
scroll to position [0, 0]
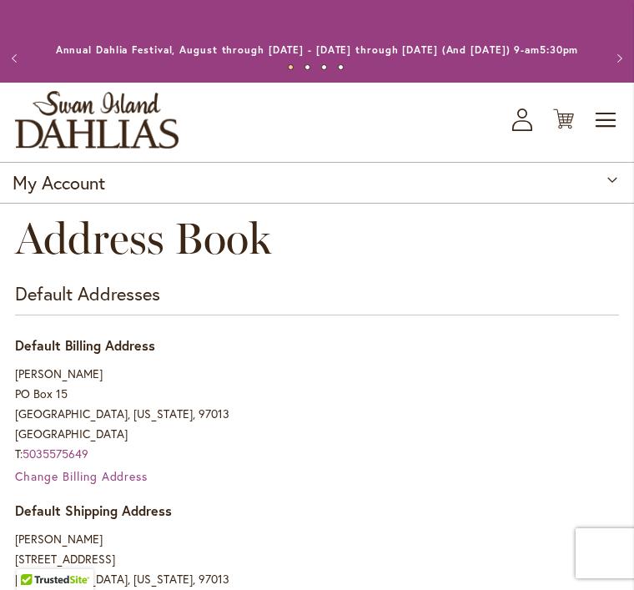
click at [602, 135] on span "Toggle Nav" at bounding box center [606, 119] width 25 height 33
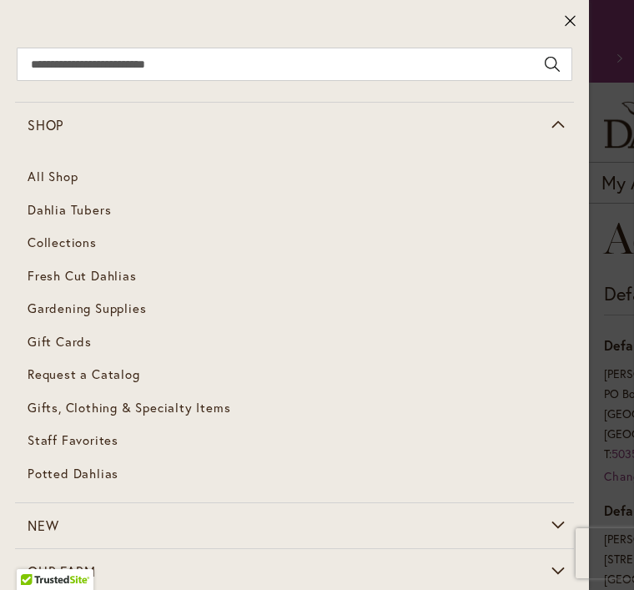
click at [108, 204] on span "Dahlia Tubers" at bounding box center [69, 209] width 83 height 17
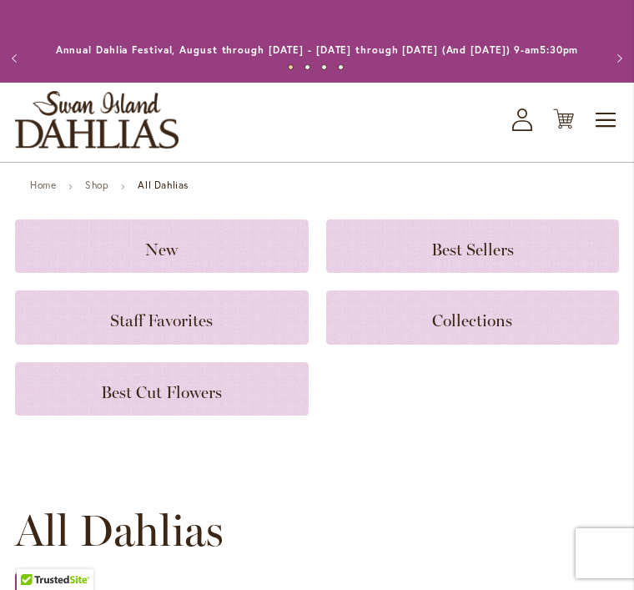
click at [264, 255] on h3 "New" at bounding box center [162, 246] width 254 height 18
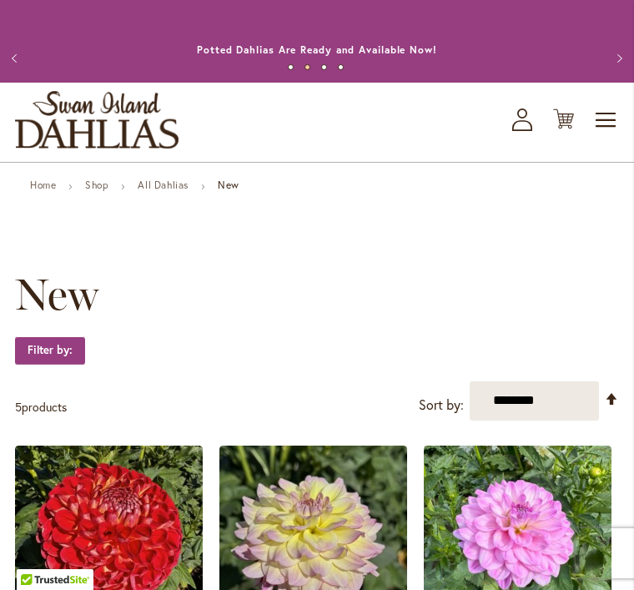
click at [18, 65] on button "Previous" at bounding box center [16, 58] width 33 height 33
click at [19, 59] on button "Previous" at bounding box center [16, 58] width 33 height 33
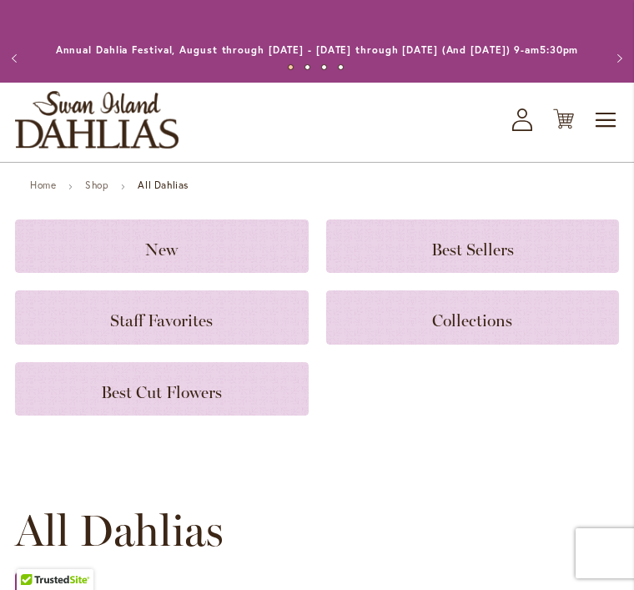
click at [475, 260] on span "Best Sellers" at bounding box center [472, 250] width 83 height 20
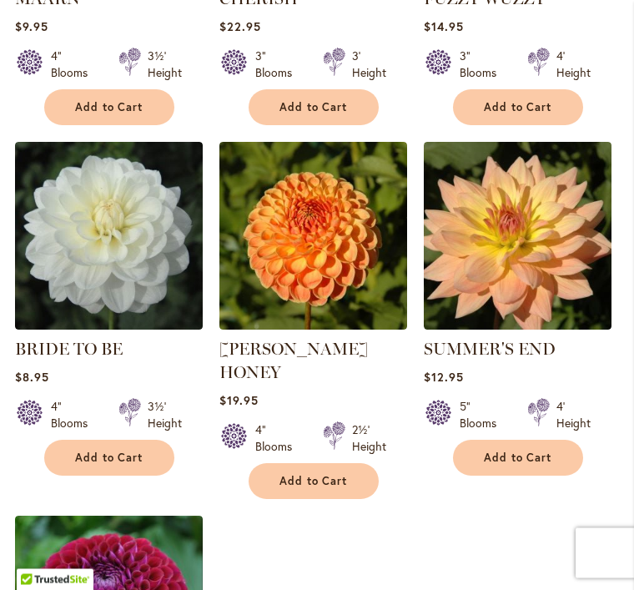
scroll to position [1729, 0]
click at [143, 476] on button "Add to Cart" at bounding box center [109, 458] width 130 height 36
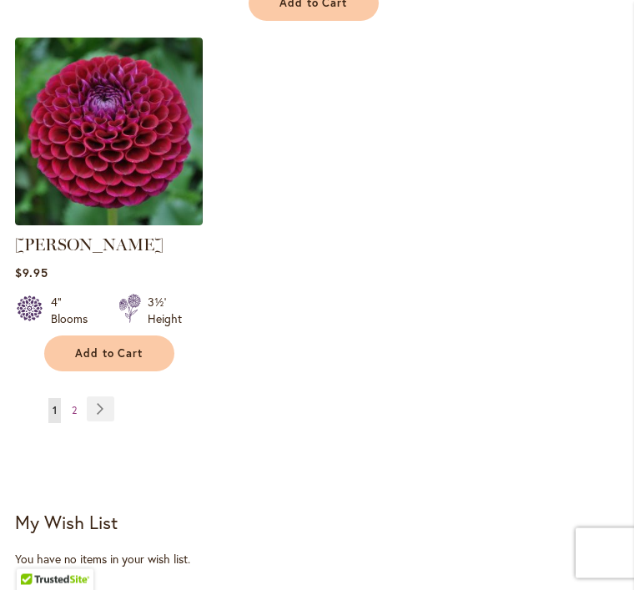
scroll to position [2251, 0]
click at [129, 403] on div "Page You're currently reading page 1 Page 2 Page Next Show ** ** ** **" at bounding box center [317, 420] width 604 height 48
click at [105, 403] on link "Page Next" at bounding box center [101, 408] width 28 height 25
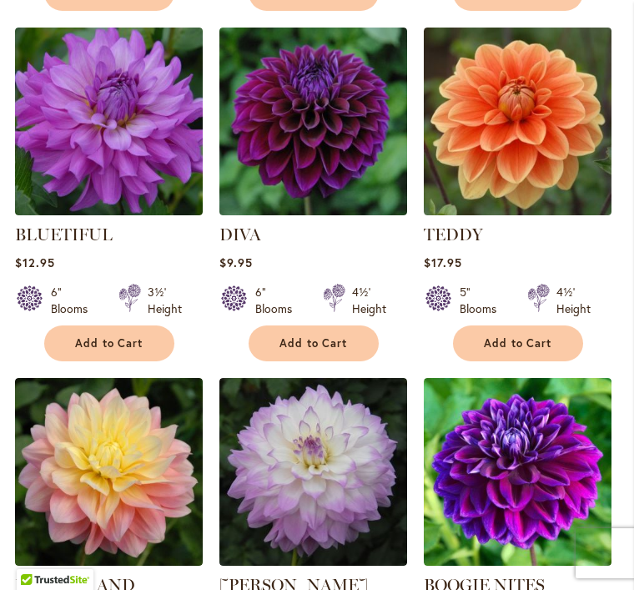
scroll to position [763, 0]
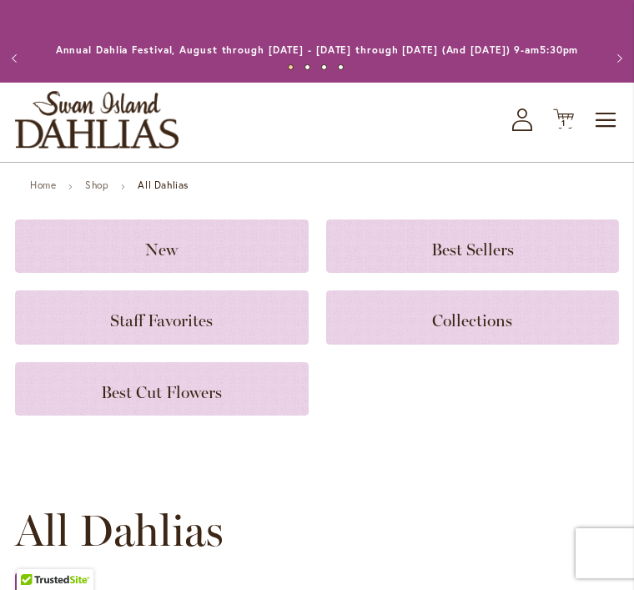
click at [236, 326] on h3 "Staff Favorites" at bounding box center [162, 317] width 254 height 18
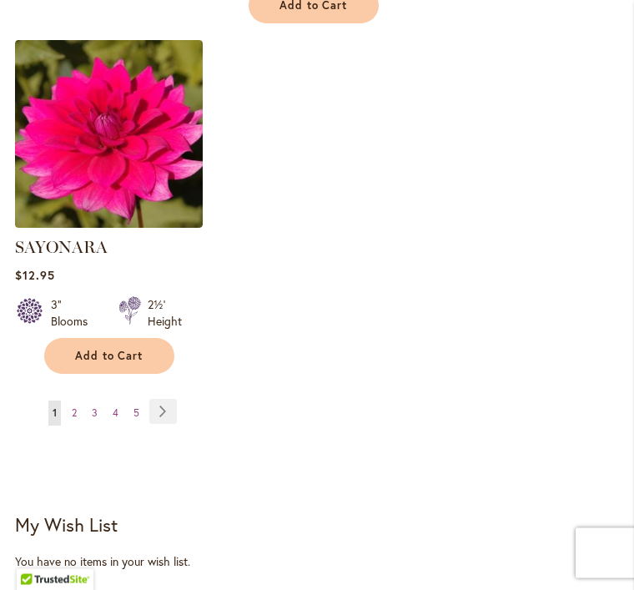
scroll to position [2215, 0]
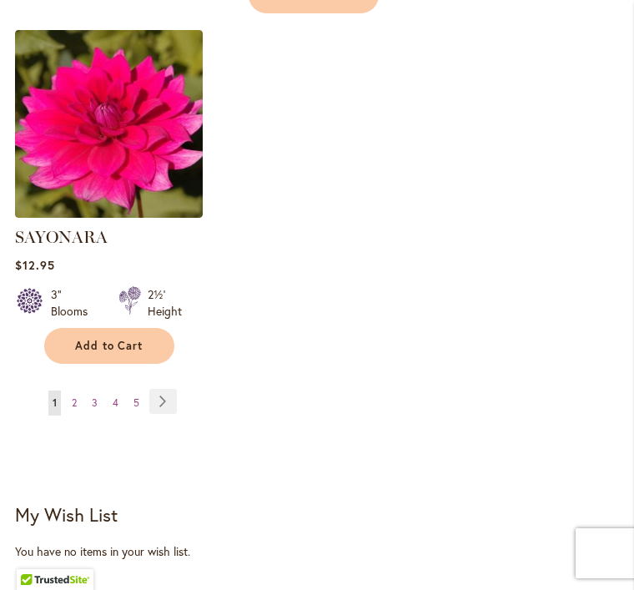
click at [168, 391] on link "Page Next" at bounding box center [163, 401] width 28 height 25
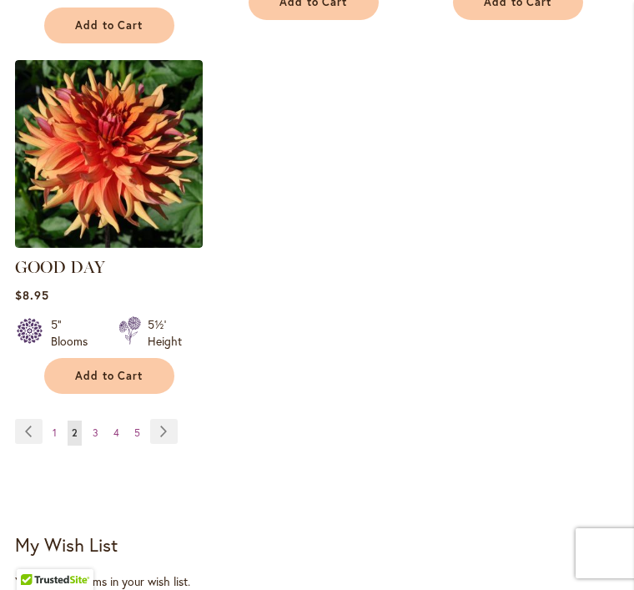
scroll to position [2200, 0]
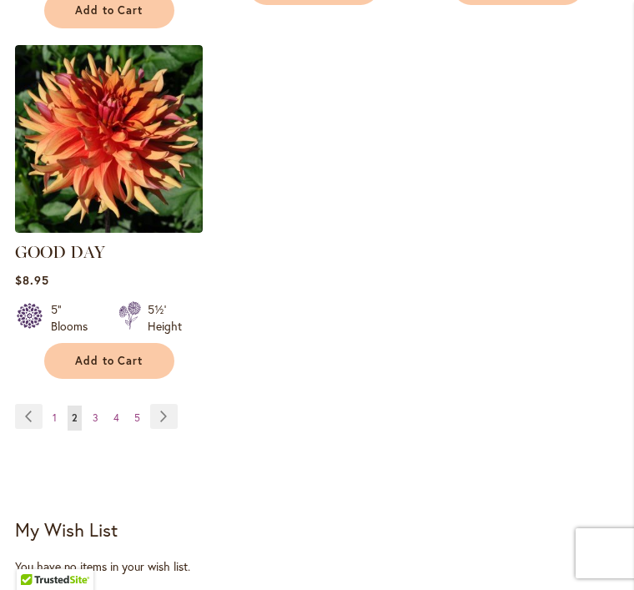
click at [169, 409] on link "Page Next" at bounding box center [164, 416] width 28 height 25
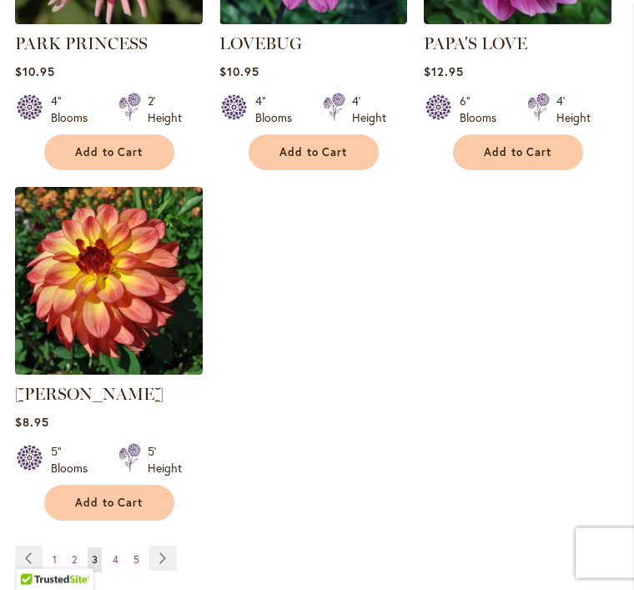
scroll to position [2035, 0]
click at [165, 546] on link "Page Next" at bounding box center [163, 558] width 28 height 25
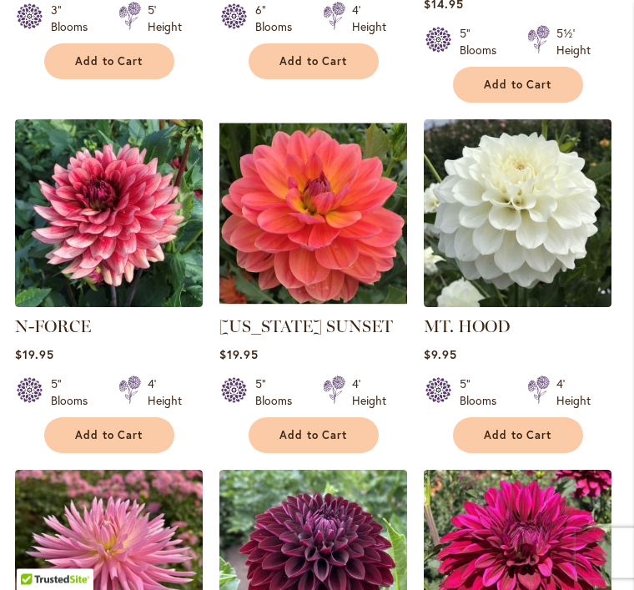
scroll to position [1057, 0]
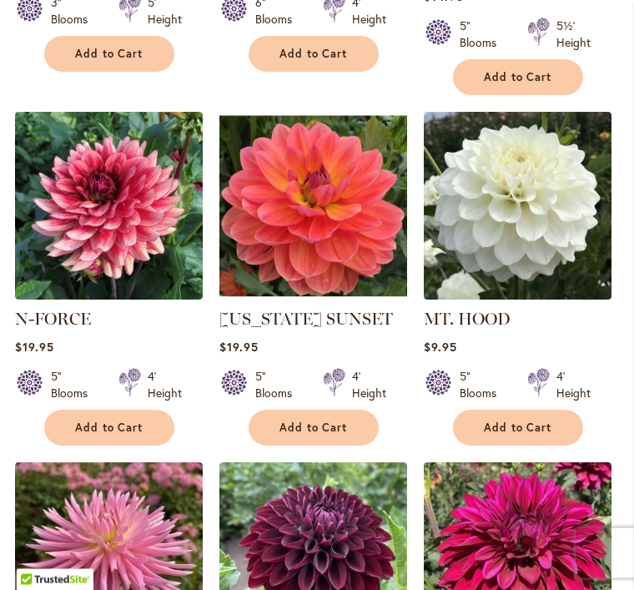
click at [334, 421] on span "Add to Cart" at bounding box center [314, 428] width 68 height 14
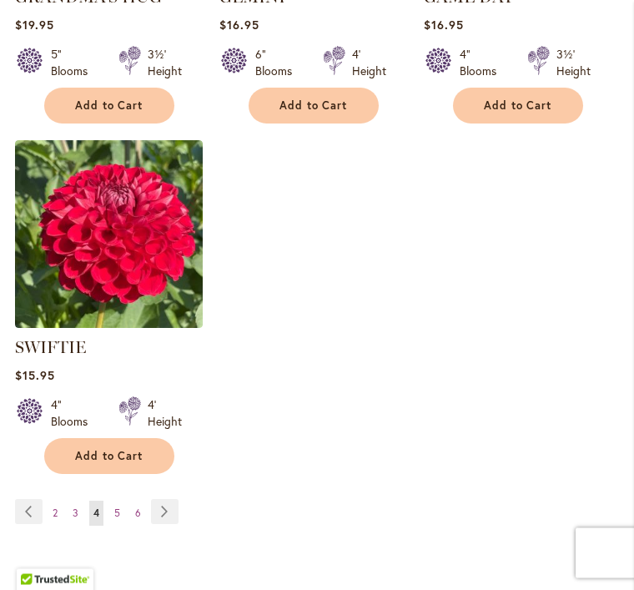
scroll to position [2132, 0]
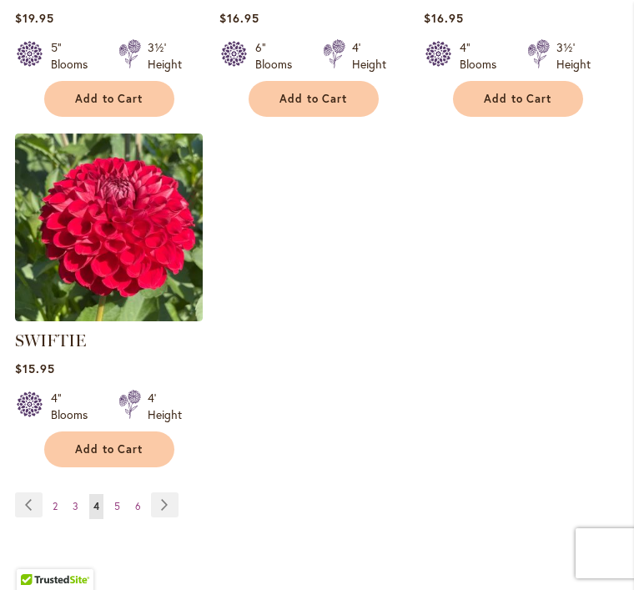
click at [166, 506] on link "Page Next" at bounding box center [165, 504] width 28 height 25
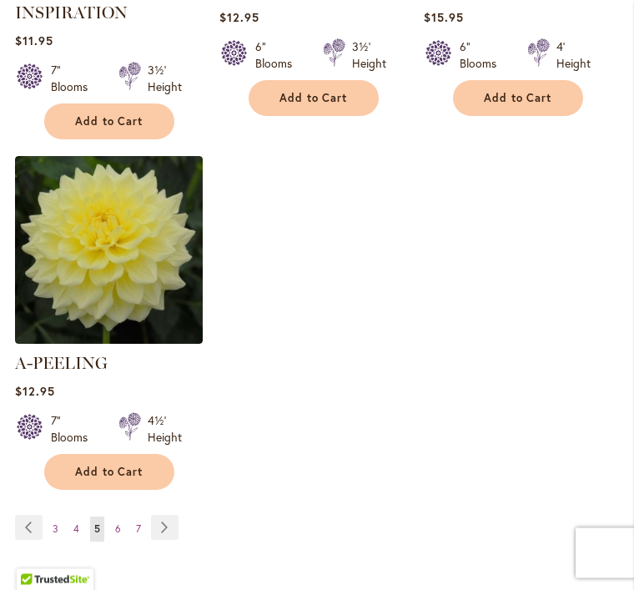
scroll to position [2089, 0]
click at [164, 527] on link "Page Next" at bounding box center [165, 527] width 28 height 25
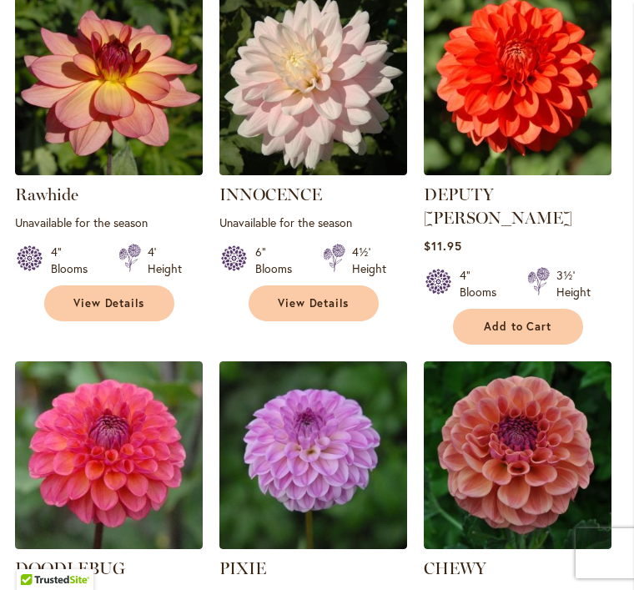
scroll to position [1536, 0]
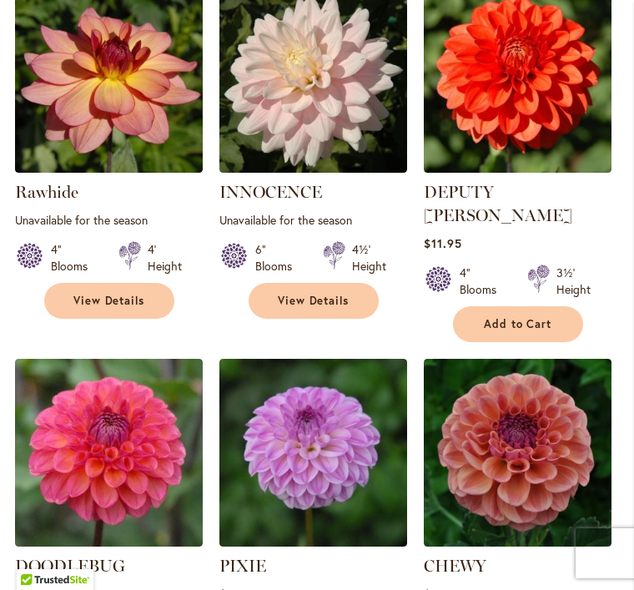
click at [525, 317] on span "Add to Cart" at bounding box center [518, 324] width 68 height 14
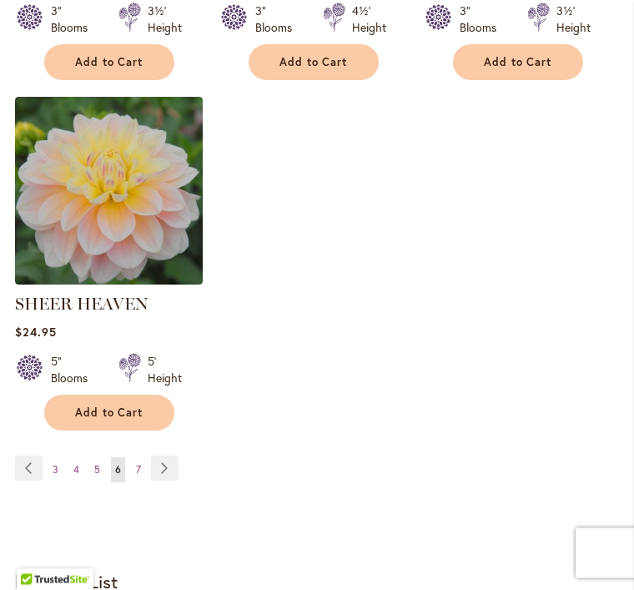
scroll to position [2192, 0]
click at [174, 472] on link "Page Next" at bounding box center [165, 468] width 28 height 25
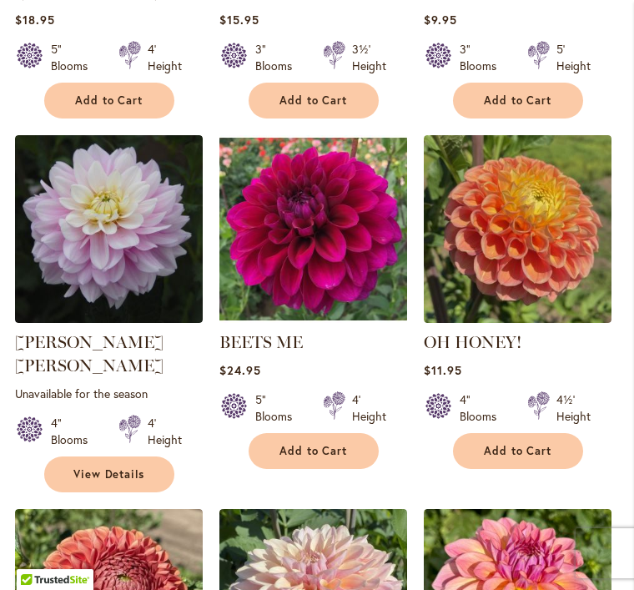
scroll to position [1012, 0]
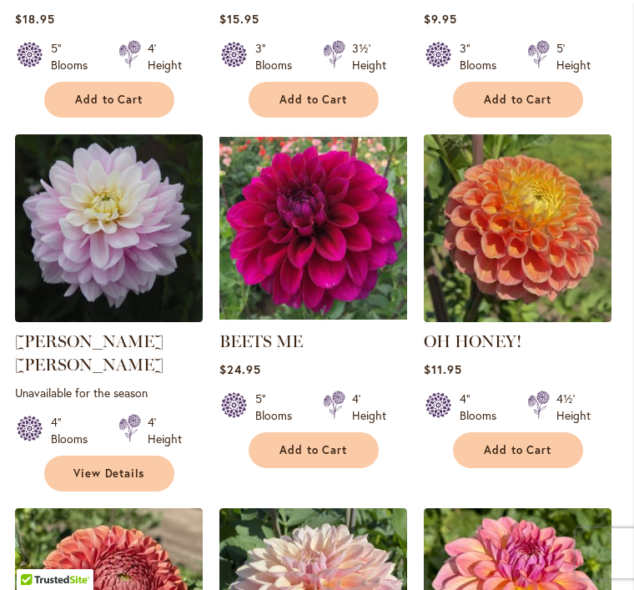
click at [334, 457] on span "Add to Cart" at bounding box center [314, 450] width 68 height 14
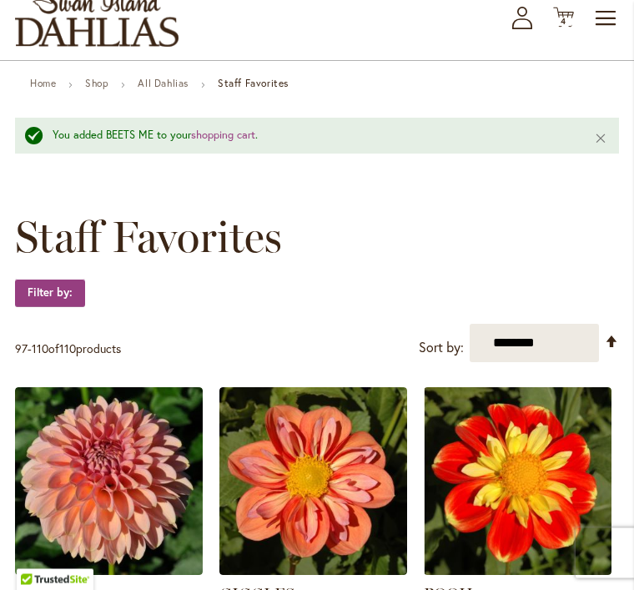
scroll to position [0, 0]
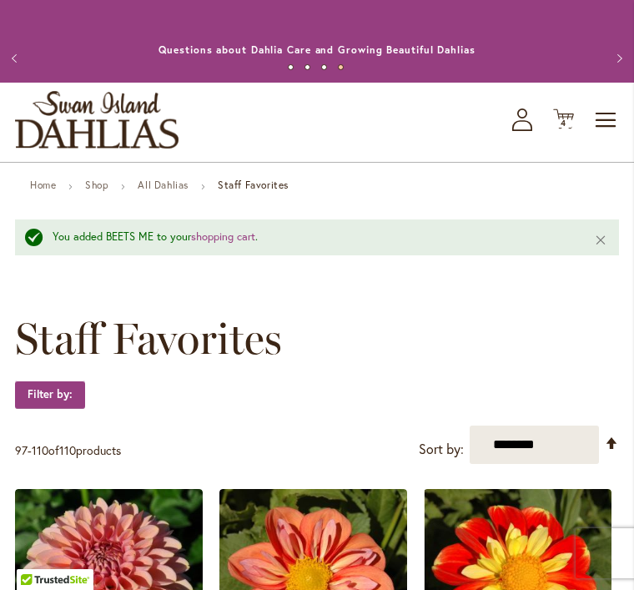
click at [568, 128] on span "4 4 items" at bounding box center [564, 123] width 17 height 8
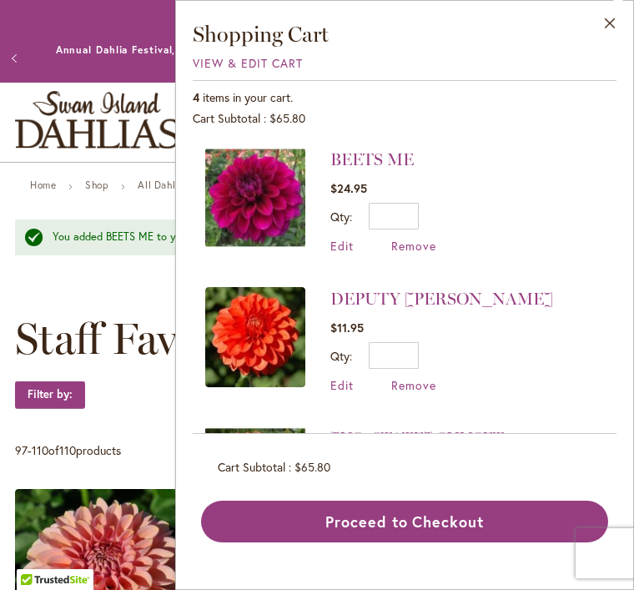
click at [139, 426] on div "Filter by:" at bounding box center [317, 403] width 604 height 45
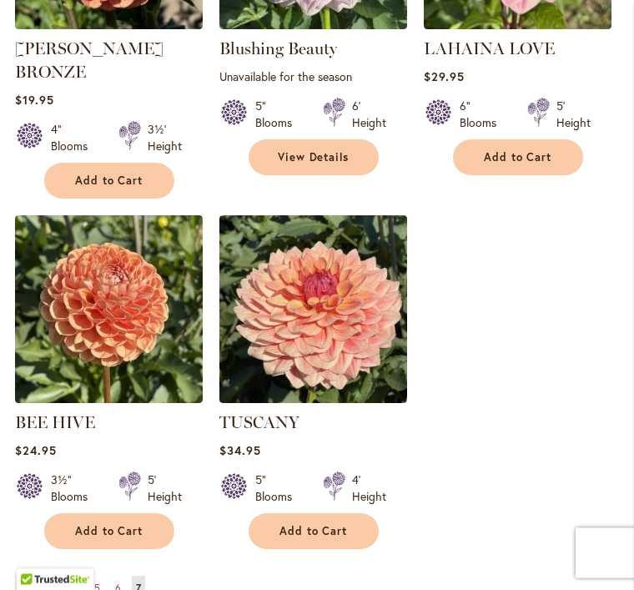
scroll to position [1723, 0]
click at [117, 582] on span "6" at bounding box center [118, 588] width 6 height 13
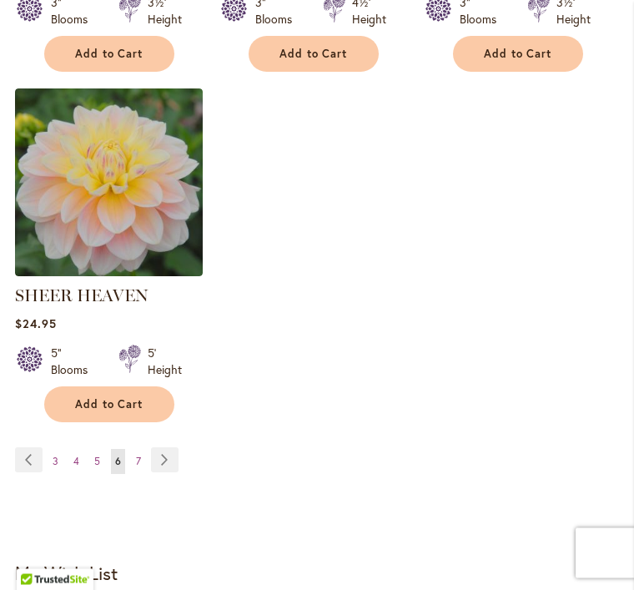
scroll to position [2157, 0]
click at [97, 455] on span "5" at bounding box center [97, 461] width 6 height 13
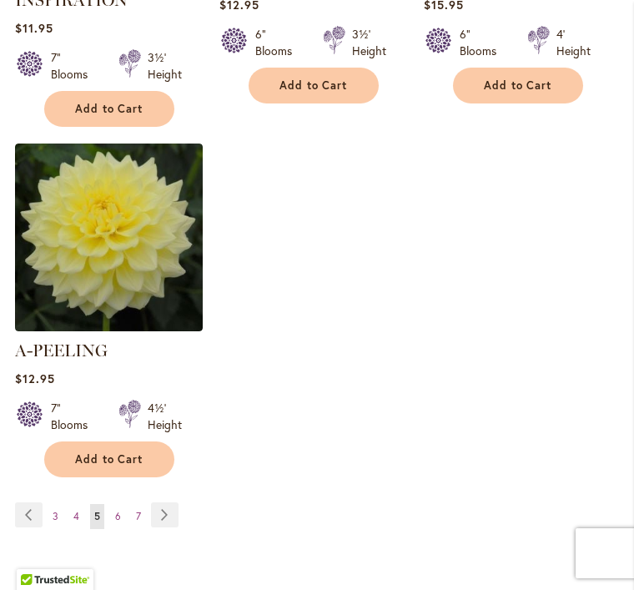
scroll to position [2116, 0]
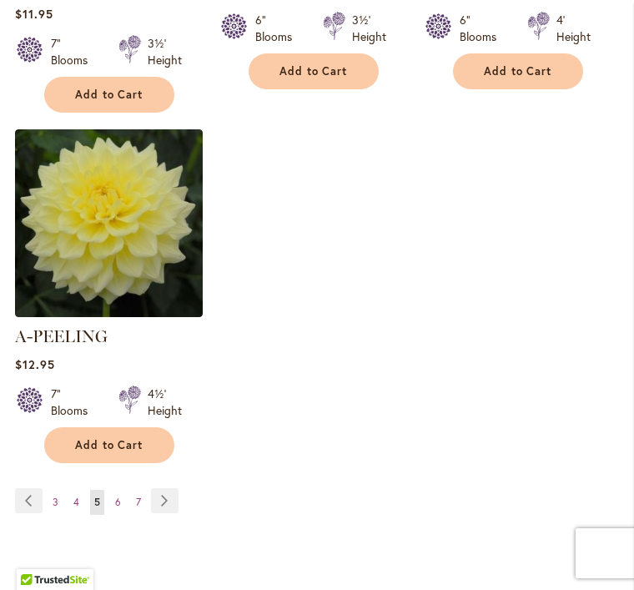
click at [75, 499] on span "4" at bounding box center [76, 502] width 6 height 13
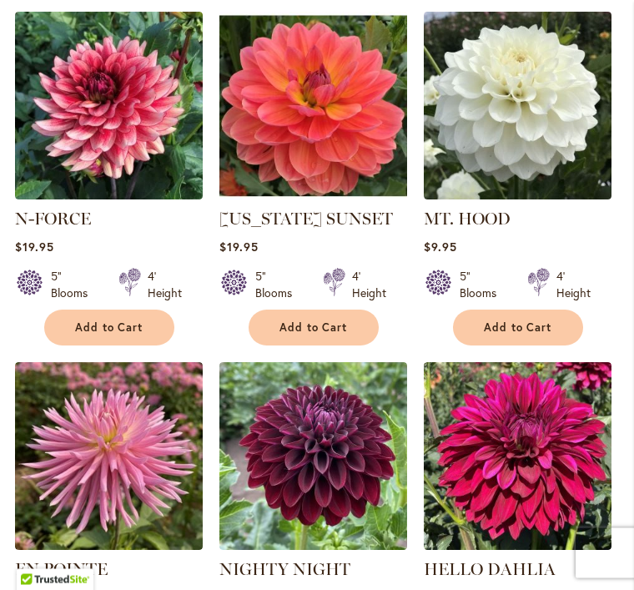
scroll to position [1158, 0]
click at [532, 320] on span "Add to Cart" at bounding box center [518, 327] width 68 height 14
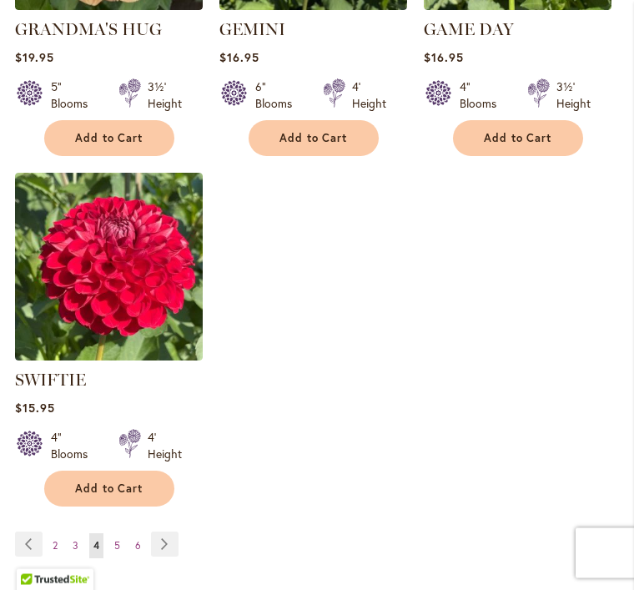
scroll to position [2093, 0]
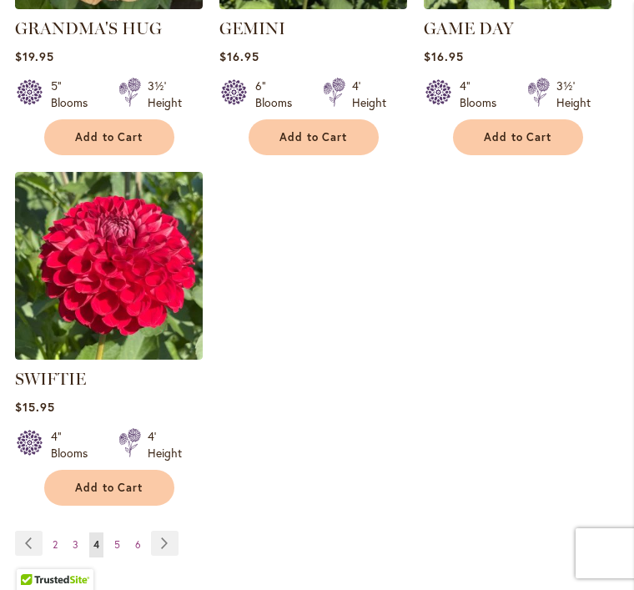
click at [76, 539] on span "3" at bounding box center [76, 544] width 6 height 13
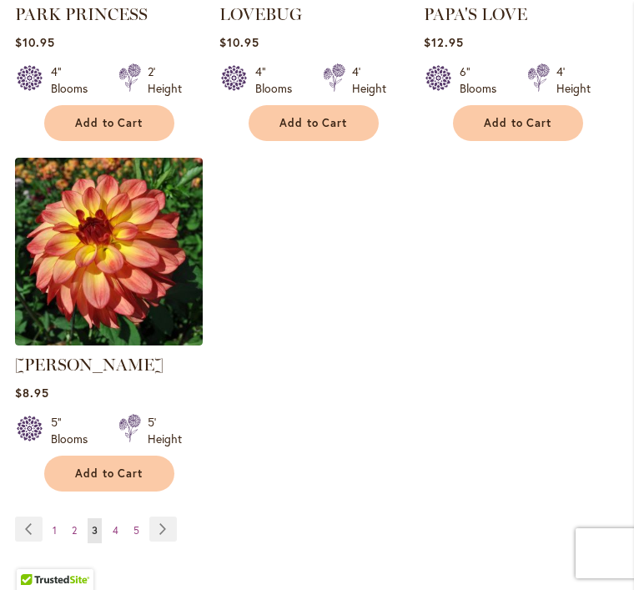
scroll to position [2072, 0]
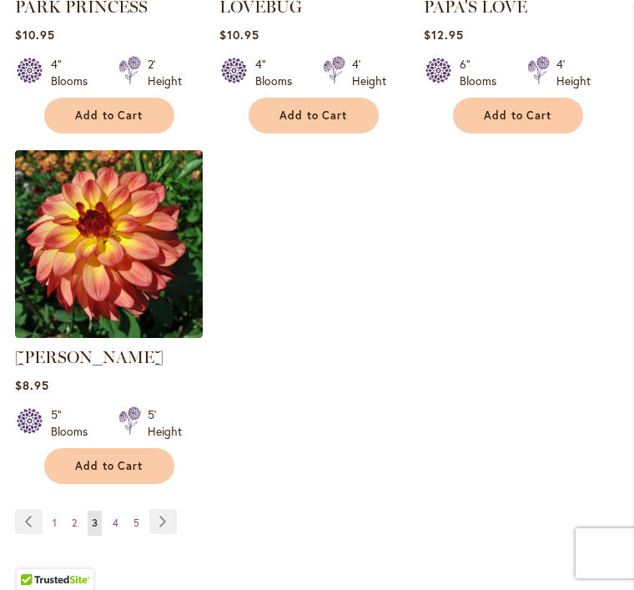
click at [73, 517] on span "2" at bounding box center [74, 523] width 5 height 13
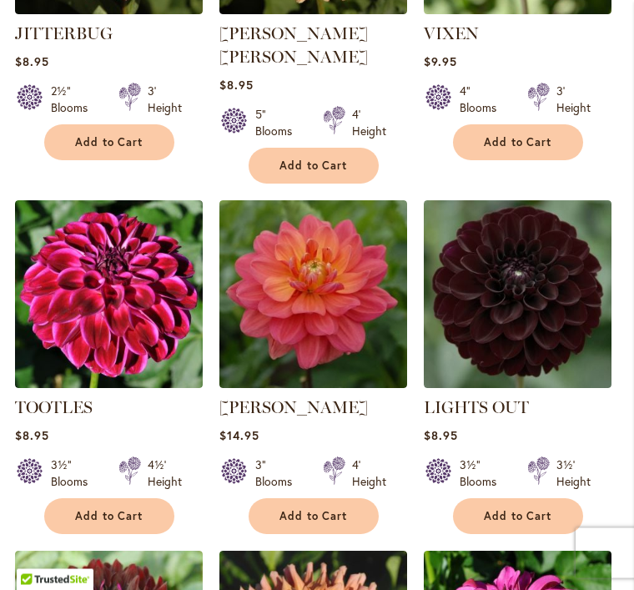
scroll to position [1320, 0]
click at [508, 509] on span "Add to Cart" at bounding box center [518, 516] width 68 height 14
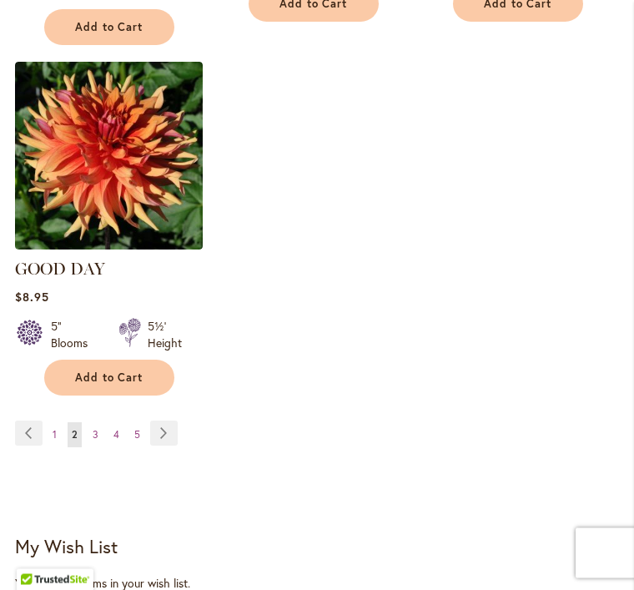
scroll to position [2223, 0]
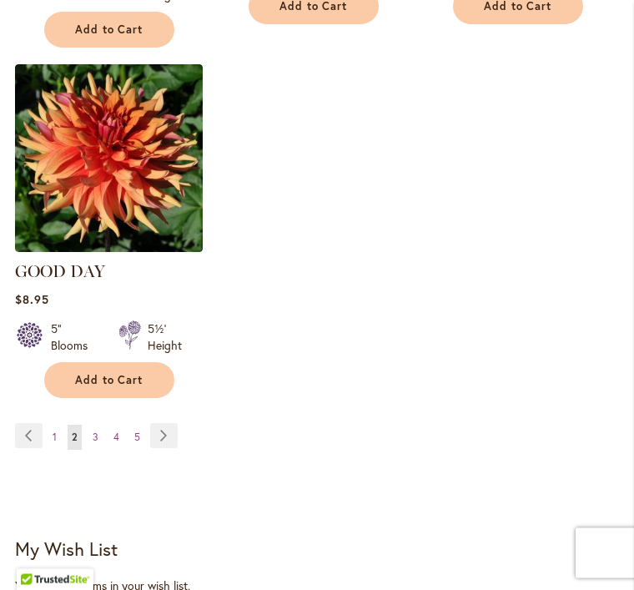
click at [57, 426] on link "Page 1" at bounding box center [54, 438] width 13 height 25
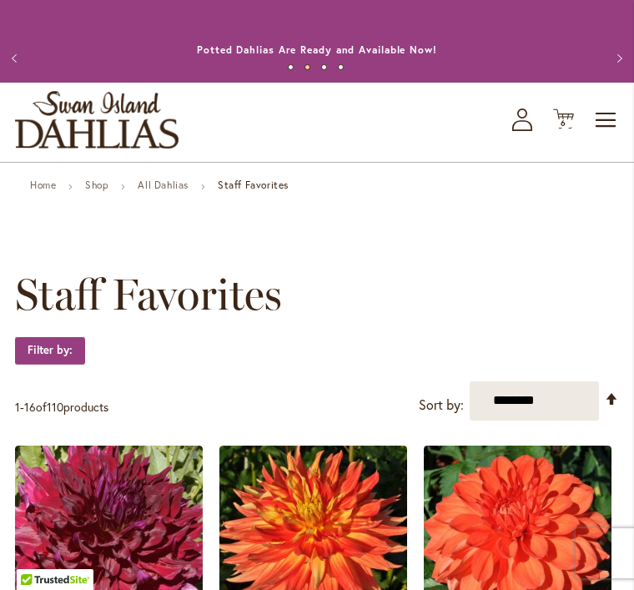
click at [563, 129] on span "6" at bounding box center [564, 123] width 6 height 11
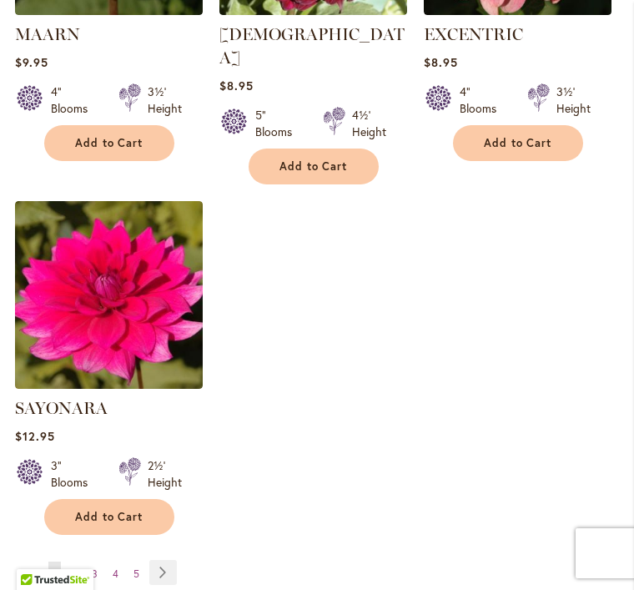
scroll to position [2048, 0]
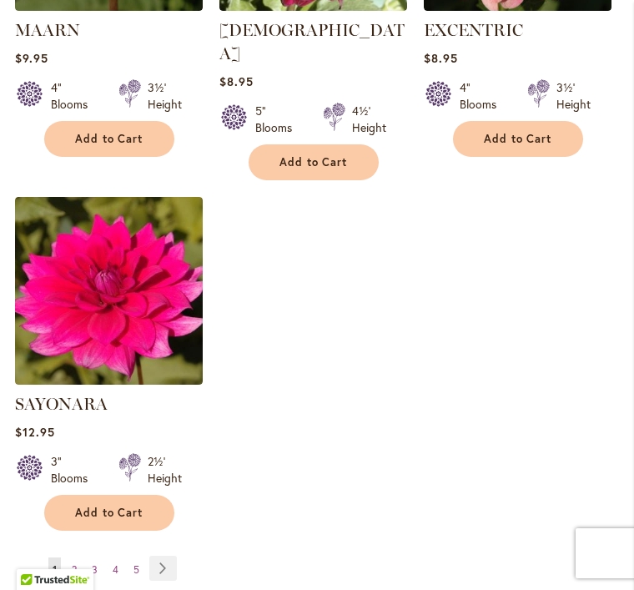
click at [74, 567] on span "2" at bounding box center [74, 569] width 5 height 13
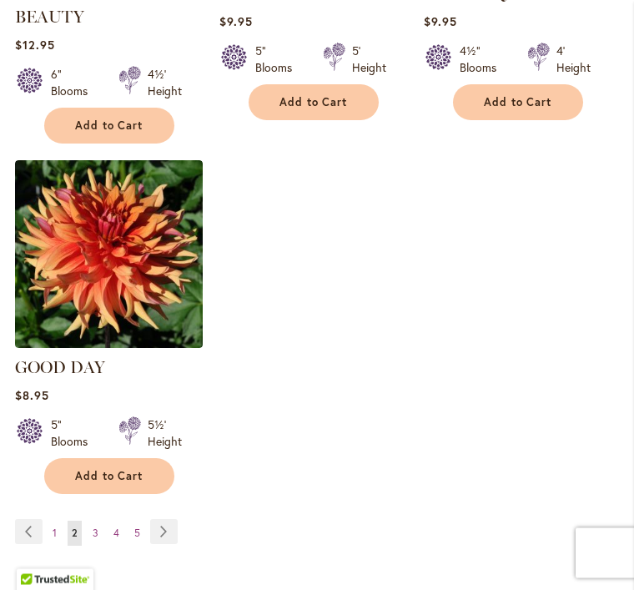
scroll to position [2085, 0]
click at [94, 529] on span "3" at bounding box center [96, 533] width 6 height 13
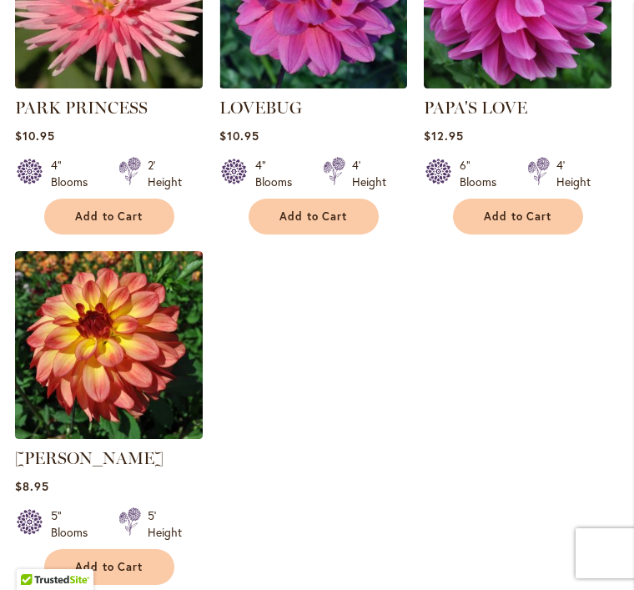
scroll to position [2028, 0]
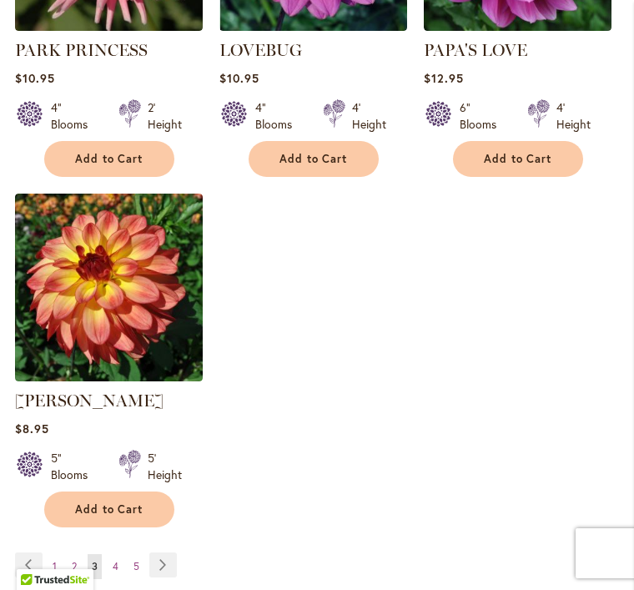
click at [117, 563] on span "4" at bounding box center [116, 566] width 6 height 13
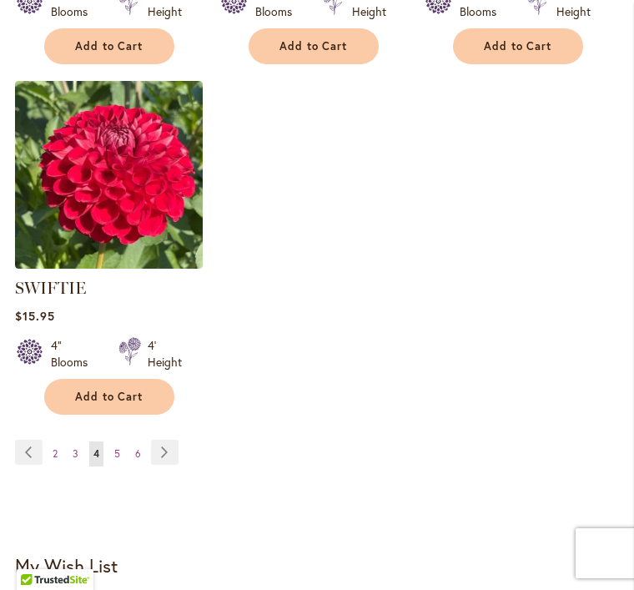
scroll to position [2142, 0]
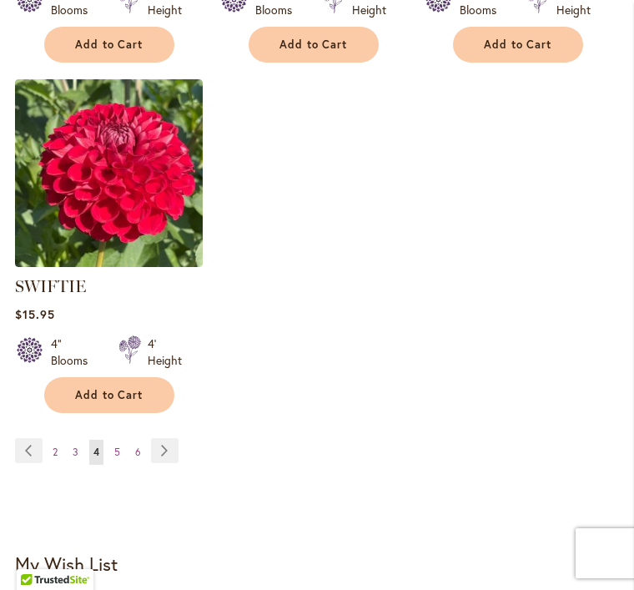
click at [119, 449] on span "5" at bounding box center [117, 452] width 6 height 13
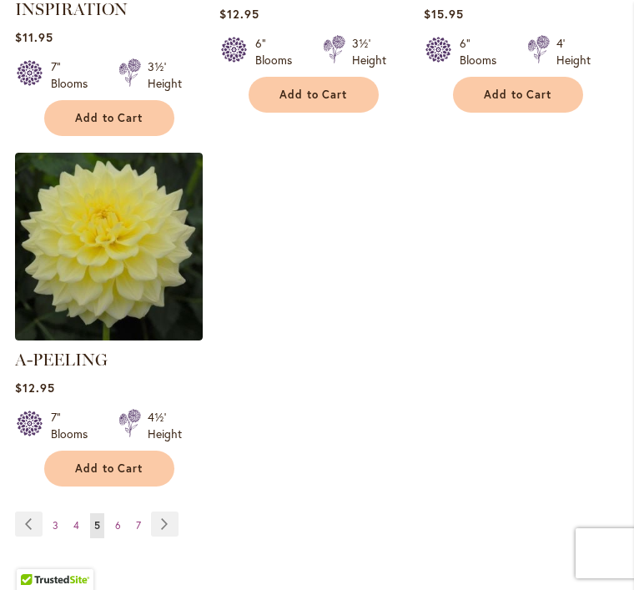
scroll to position [2094, 0]
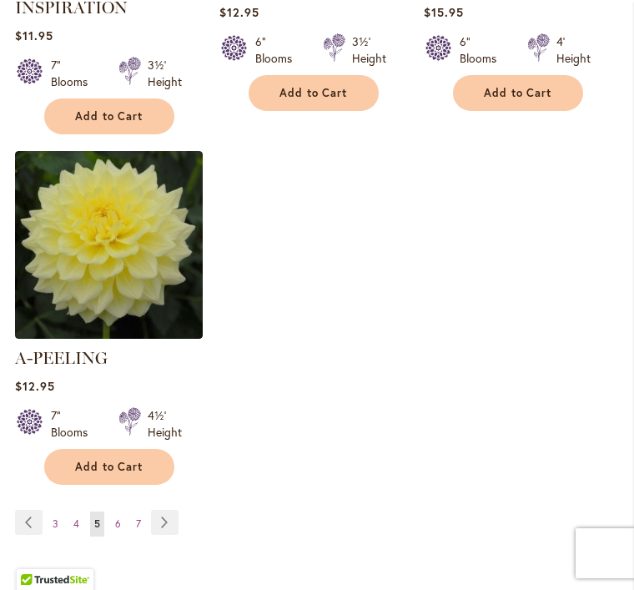
click at [115, 517] on span "6" at bounding box center [118, 523] width 6 height 13
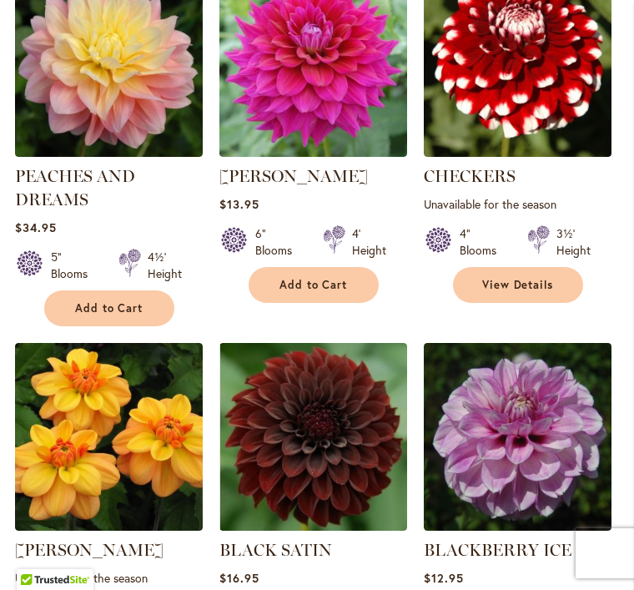
scroll to position [828, 0]
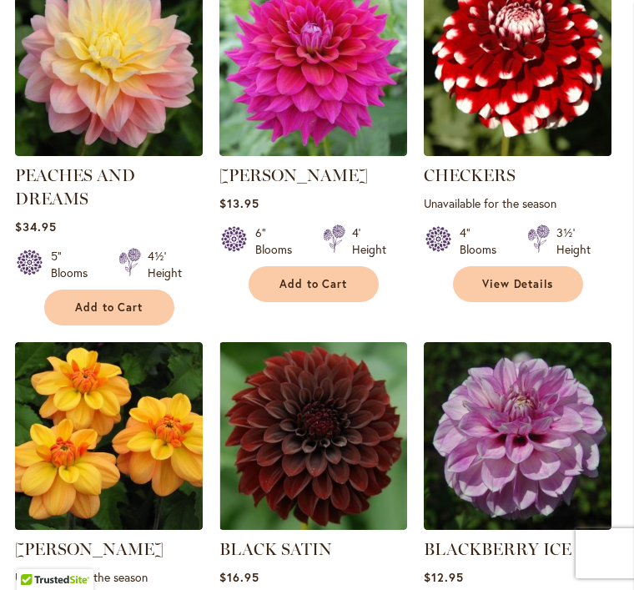
click at [341, 291] on span "Add to Cart" at bounding box center [314, 284] width 68 height 14
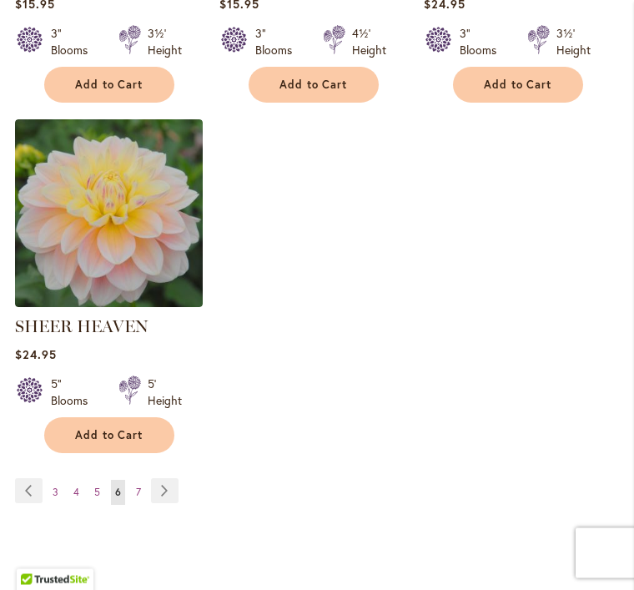
scroll to position [2169, 0]
click at [151, 479] on link "Page Next" at bounding box center [165, 490] width 28 height 25
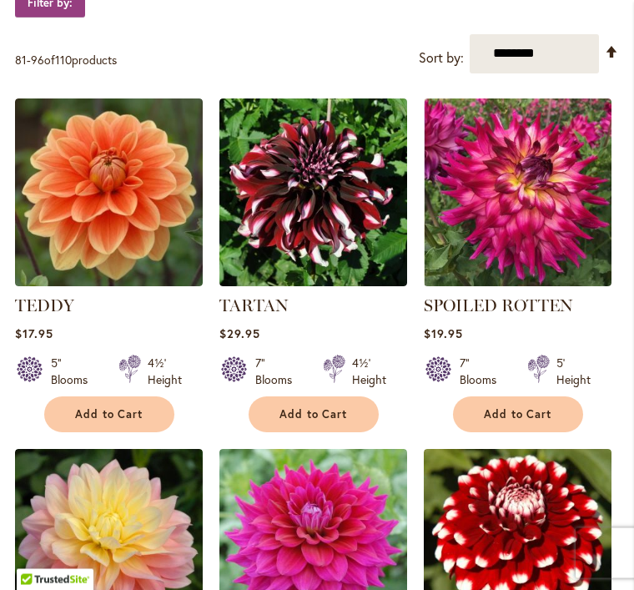
scroll to position [320, 0]
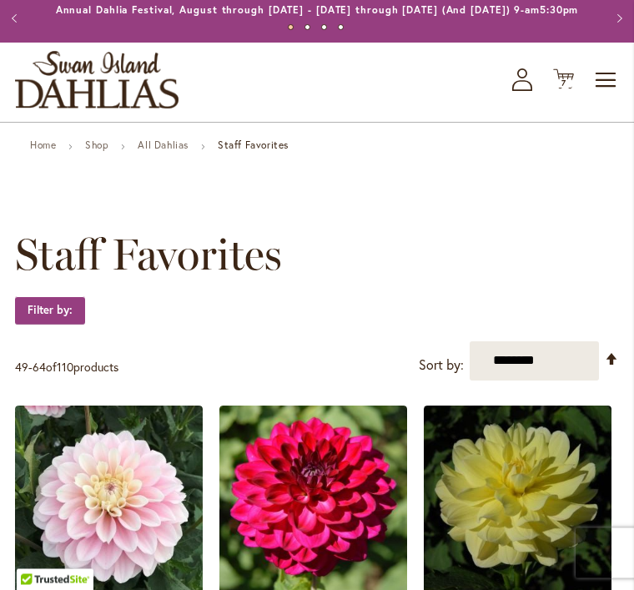
scroll to position [40, 0]
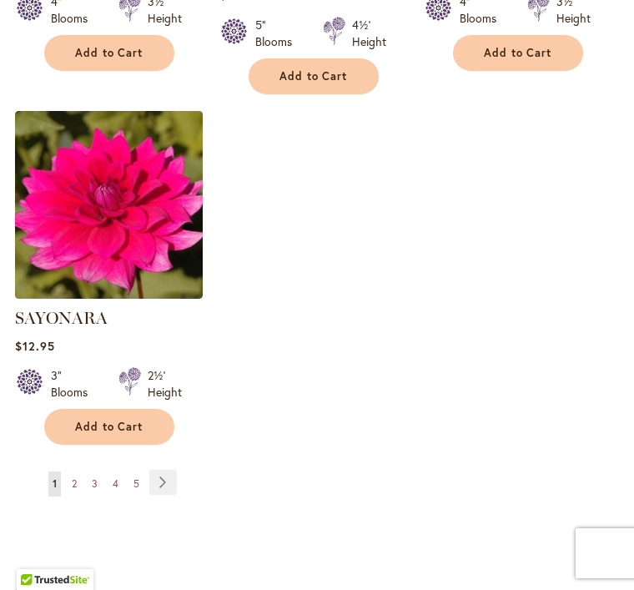
scroll to position [2102, 0]
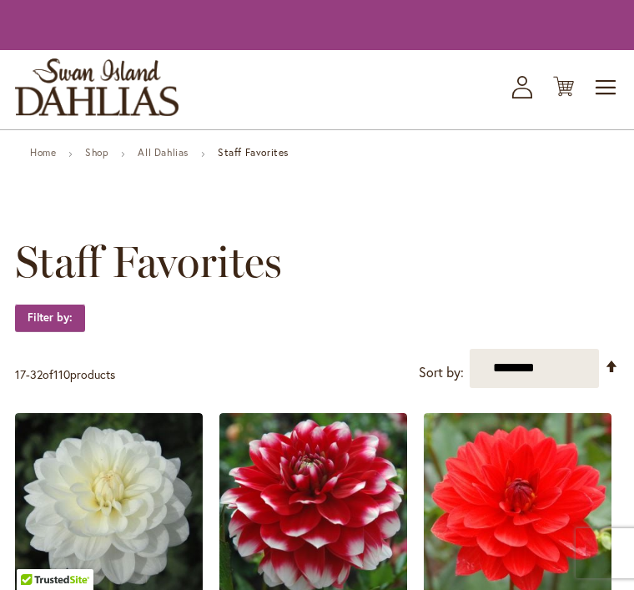
scroll to position [2278, 0]
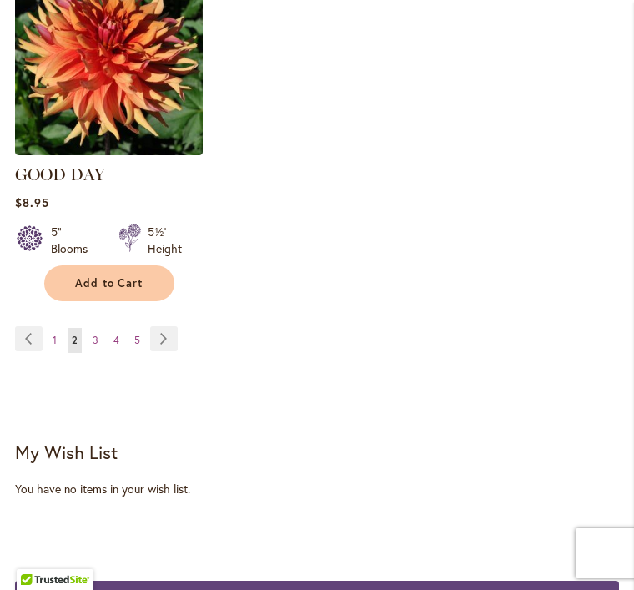
click at [24, 331] on link "Page Previous" at bounding box center [29, 338] width 28 height 25
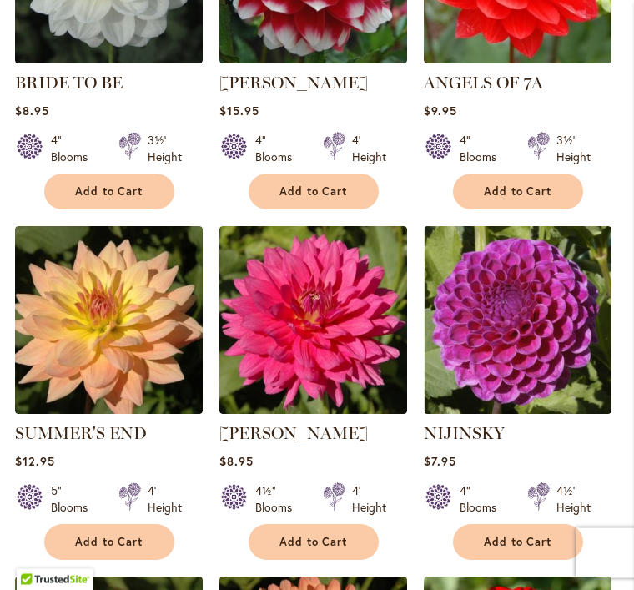
scroll to position [557, 0]
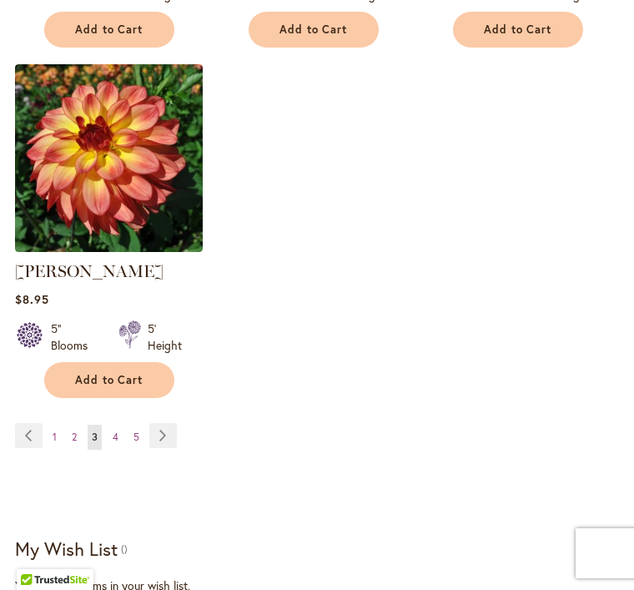
scroll to position [2125, 0]
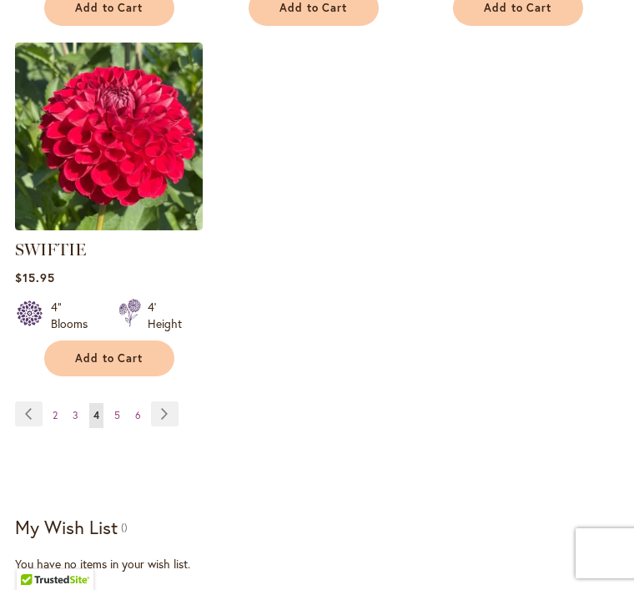
scroll to position [2147, 0]
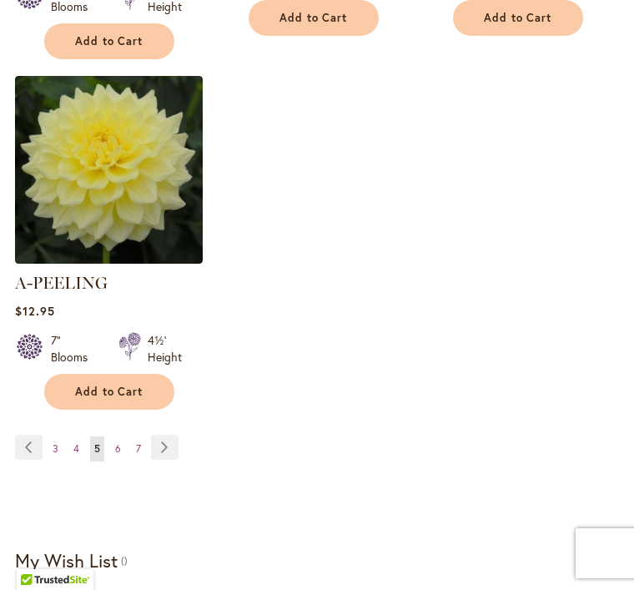
scroll to position [2169, 0]
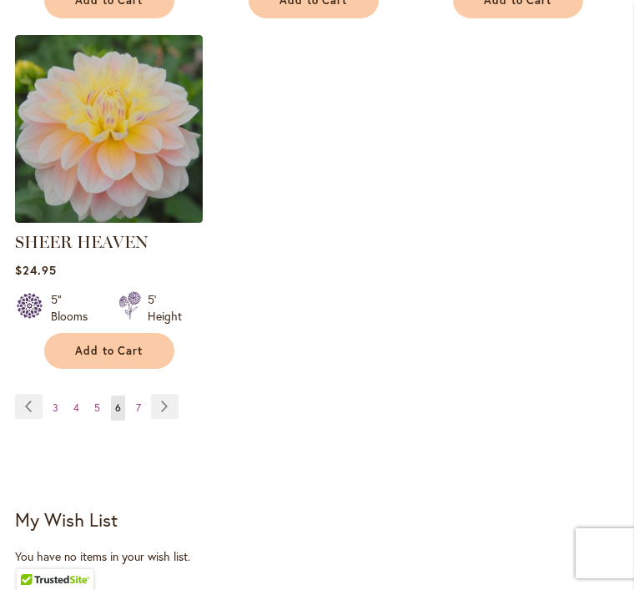
scroll to position [2210, 0]
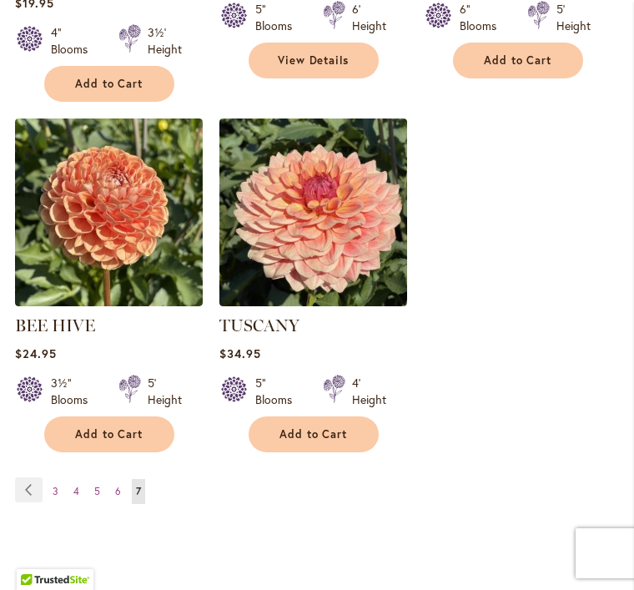
scroll to position [1776, 0]
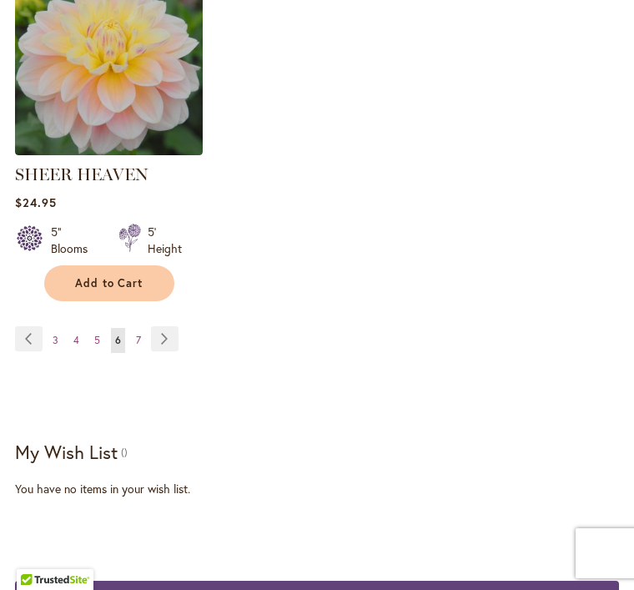
scroll to position [2245, 0]
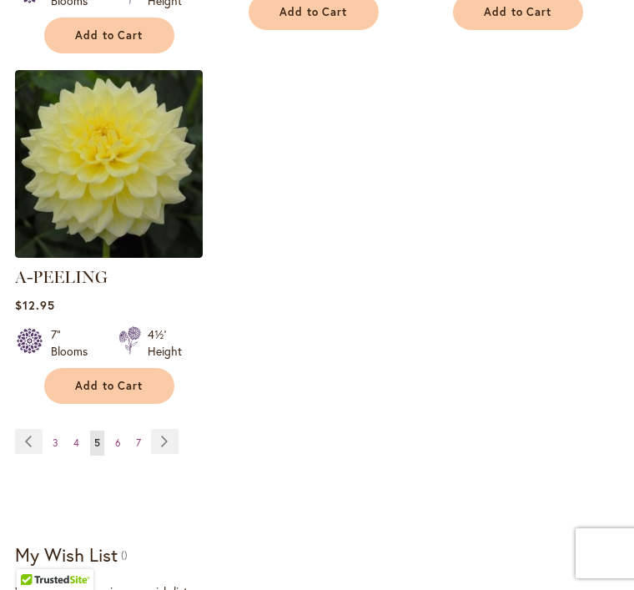
scroll to position [2142, 0]
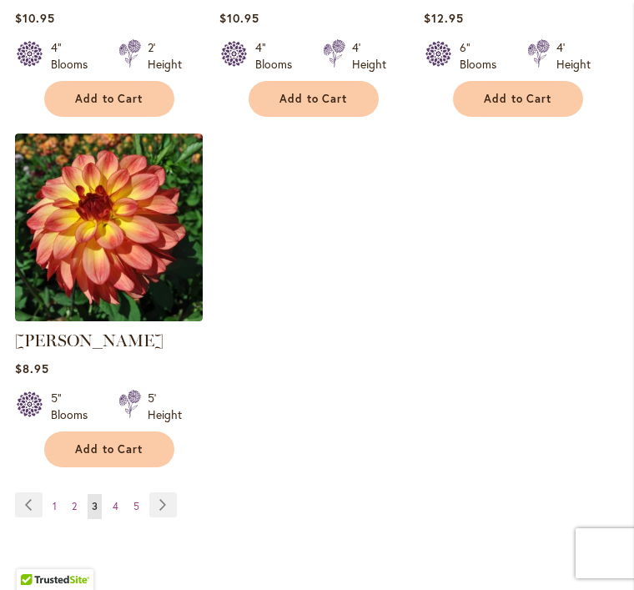
scroll to position [2088, 0]
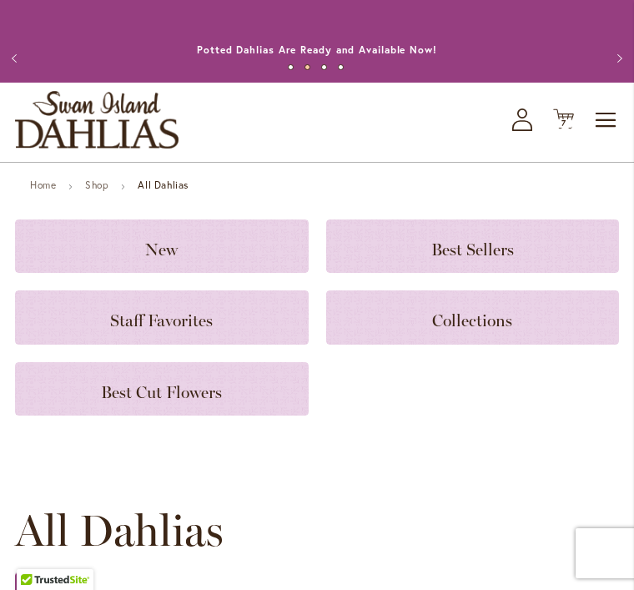
click at [571, 129] on icon "Cart .cls-1 { fill: #231f20; }" at bounding box center [563, 119] width 21 height 21
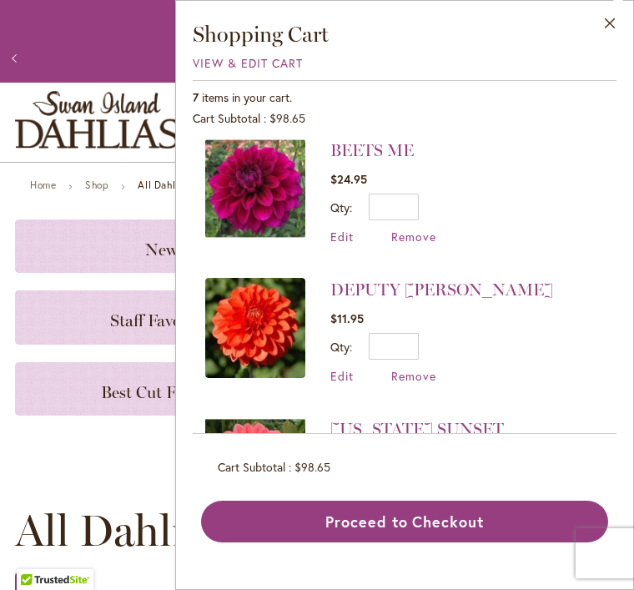
scroll to position [429, 0]
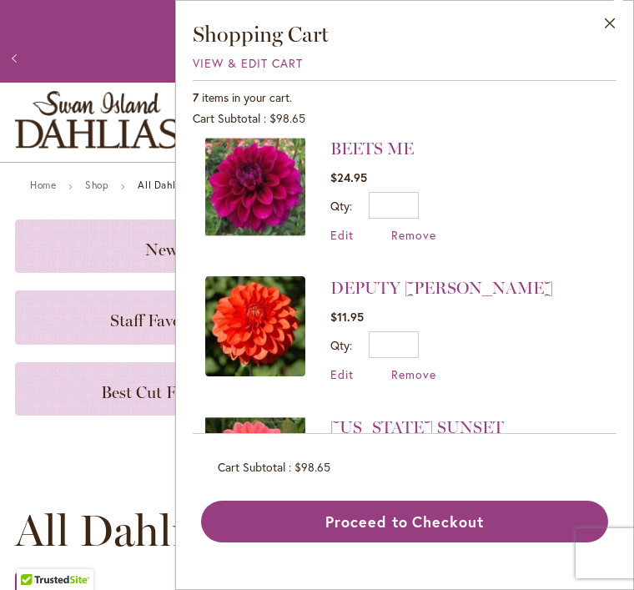
click at [426, 228] on span "Remove" at bounding box center [413, 235] width 45 height 16
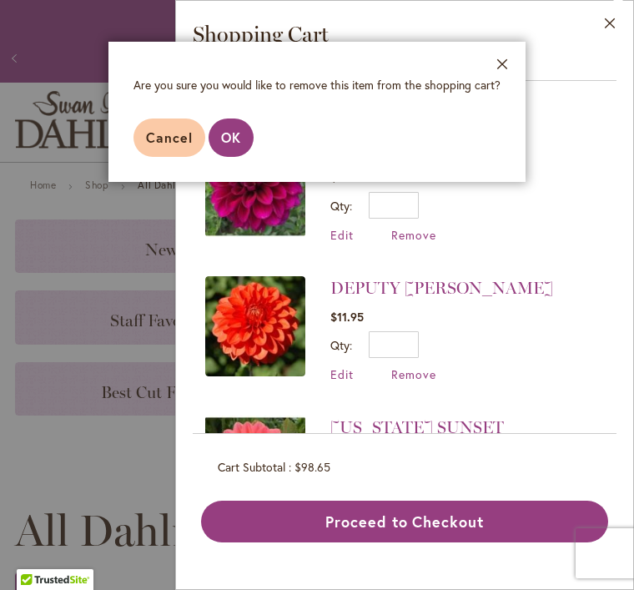
click at [223, 136] on span "OK" at bounding box center [231, 138] width 20 height 18
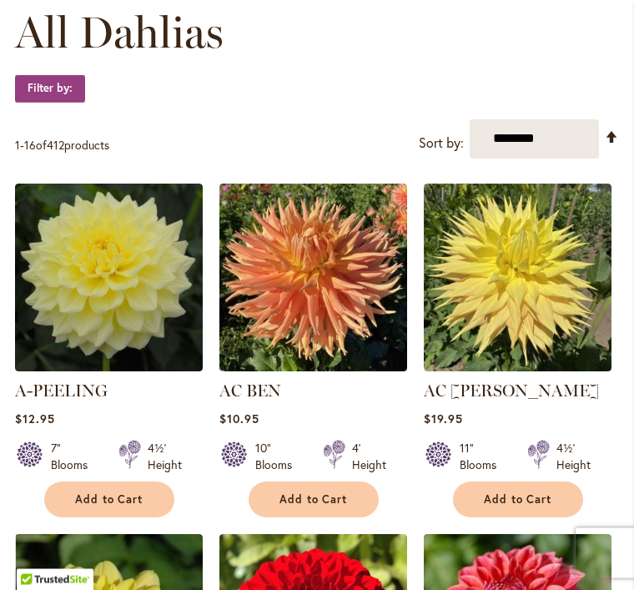
scroll to position [498, 0]
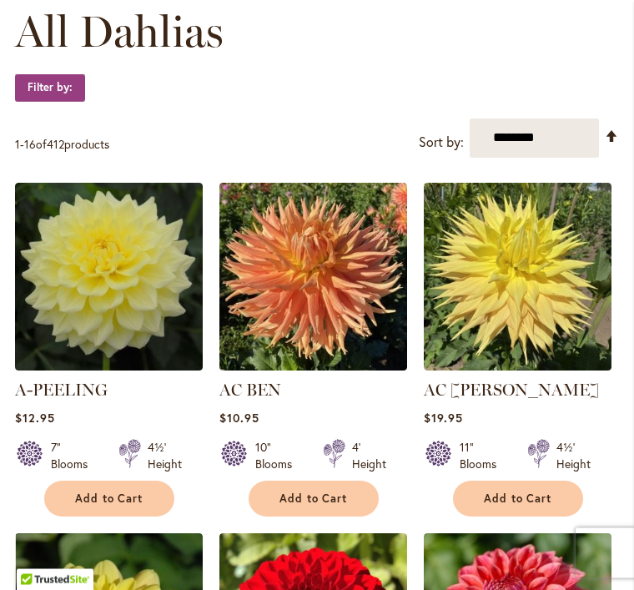
click at [578, 158] on select "**********" at bounding box center [534, 138] width 129 height 39
select select "****"
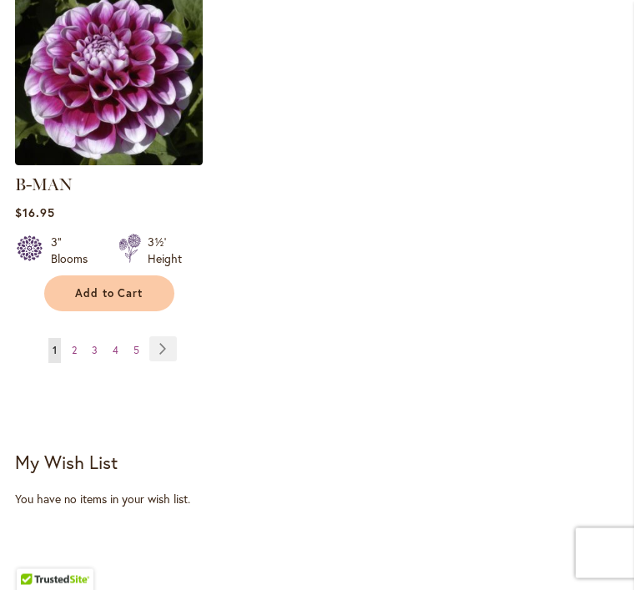
scroll to position [2480, 0]
click at [162, 342] on link "Page Next" at bounding box center [163, 348] width 28 height 25
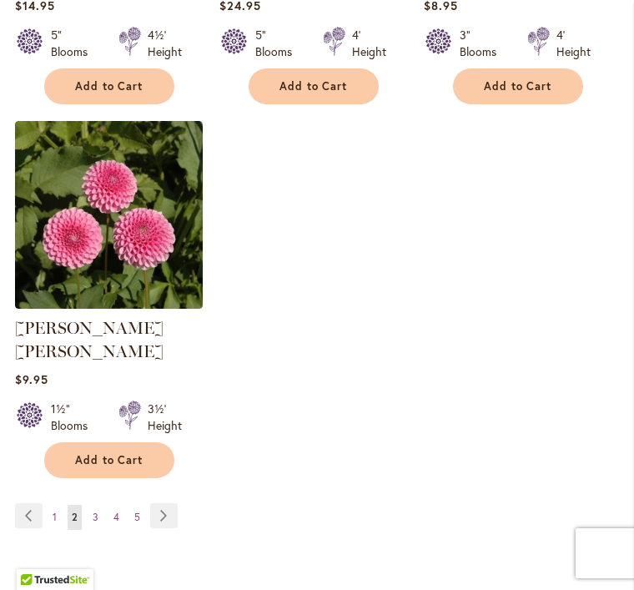
scroll to position [2323, 0]
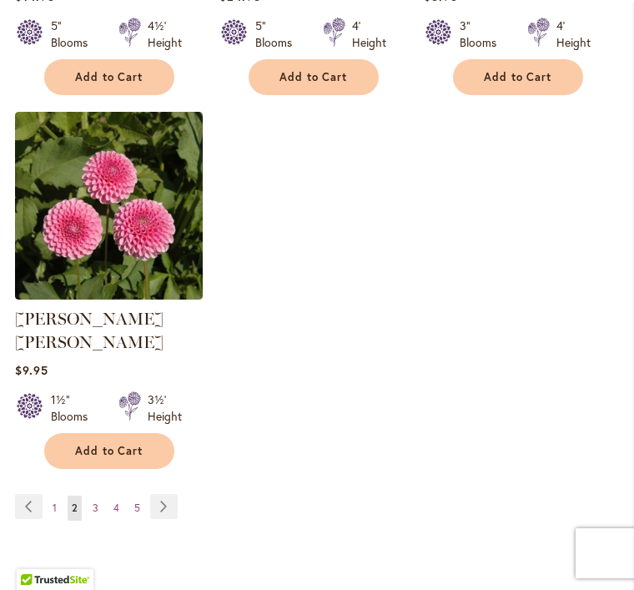
click at [163, 497] on link "Page Next" at bounding box center [164, 506] width 28 height 25
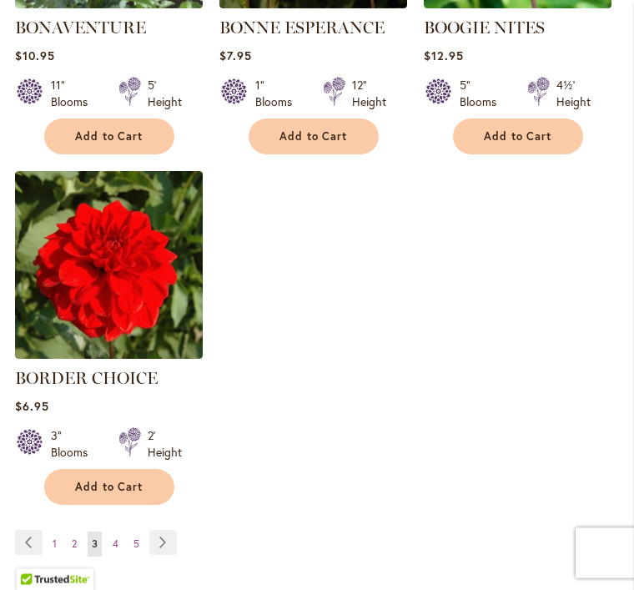
scroll to position [2293, 0]
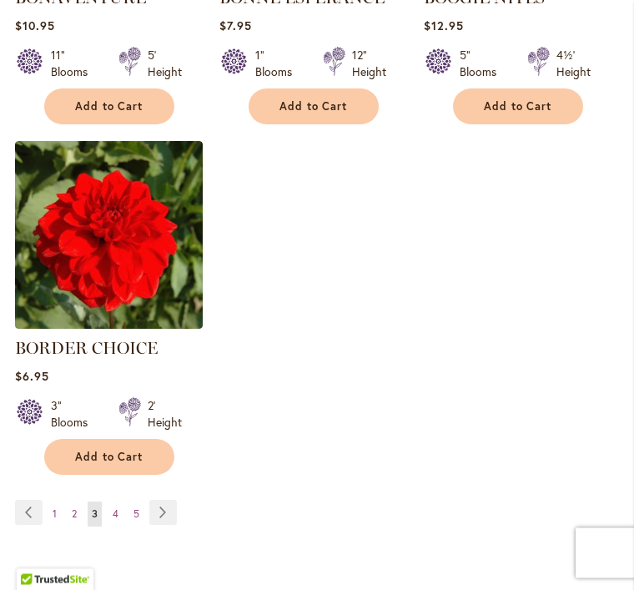
click at [164, 526] on link "Page Next" at bounding box center [163, 513] width 28 height 25
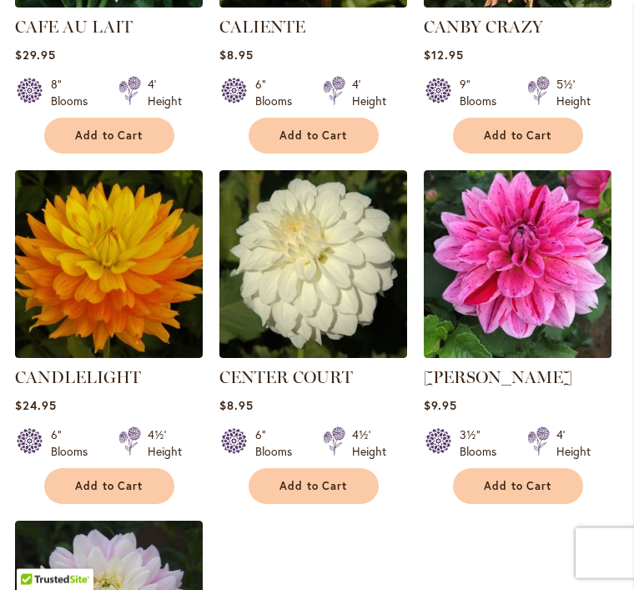
scroll to position [1938, 0]
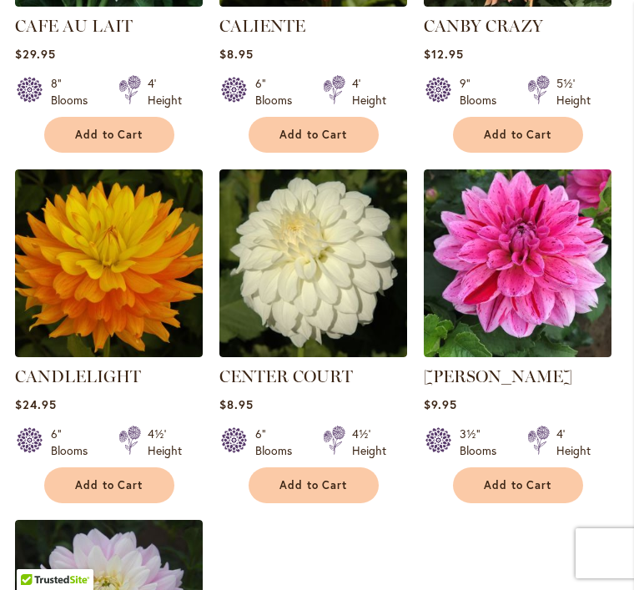
click at [514, 492] on span "Add to Cart" at bounding box center [518, 485] width 68 height 14
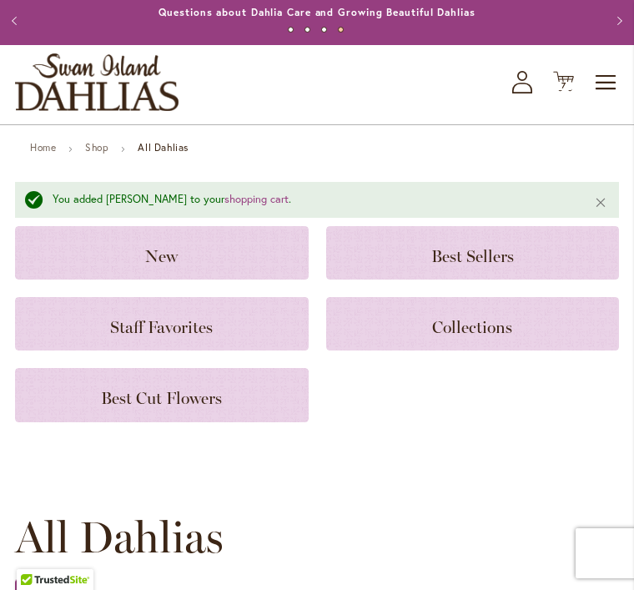
scroll to position [0, 0]
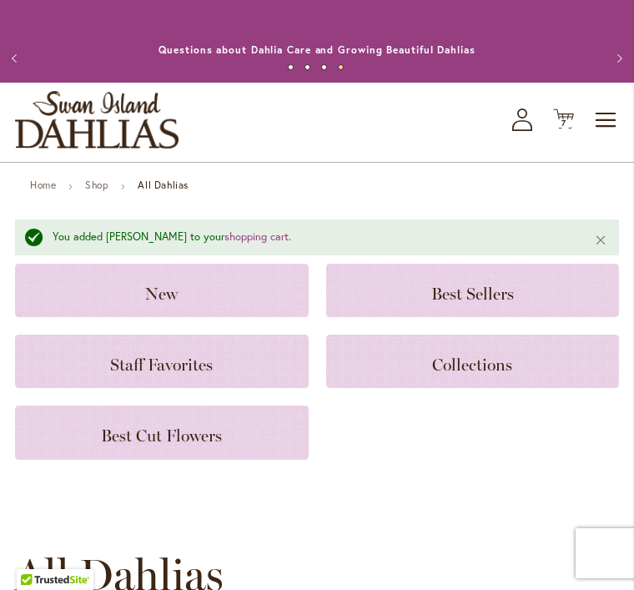
click at [568, 129] on icon "Cart .cls-1 { fill: #231f20; }" at bounding box center [563, 119] width 21 height 21
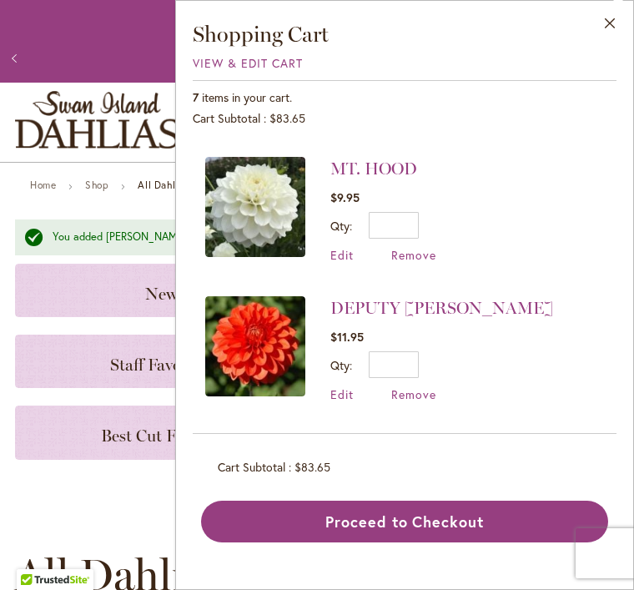
scroll to position [412, 0]
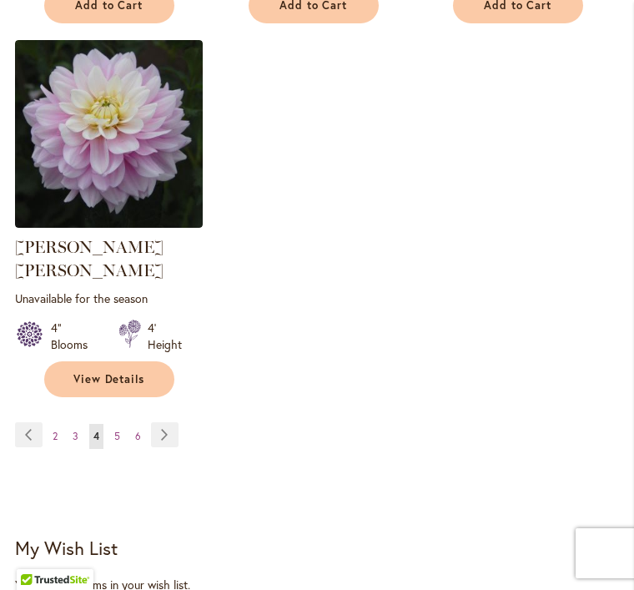
scroll to position [2467, 0]
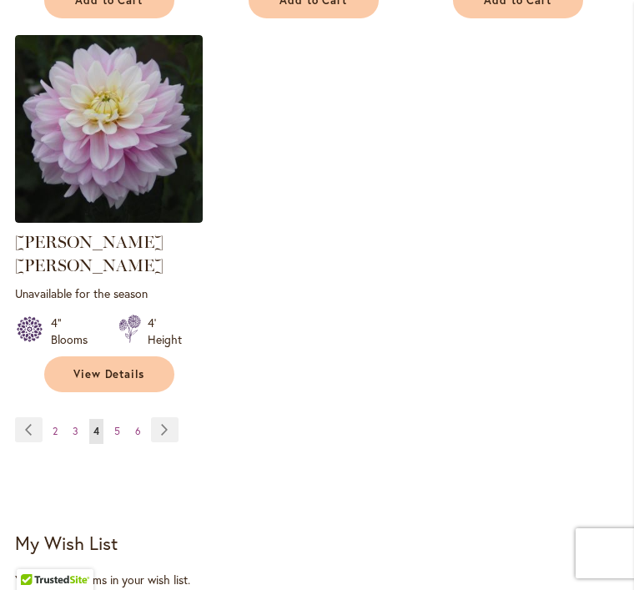
click at [174, 417] on link "Page Next" at bounding box center [165, 429] width 28 height 25
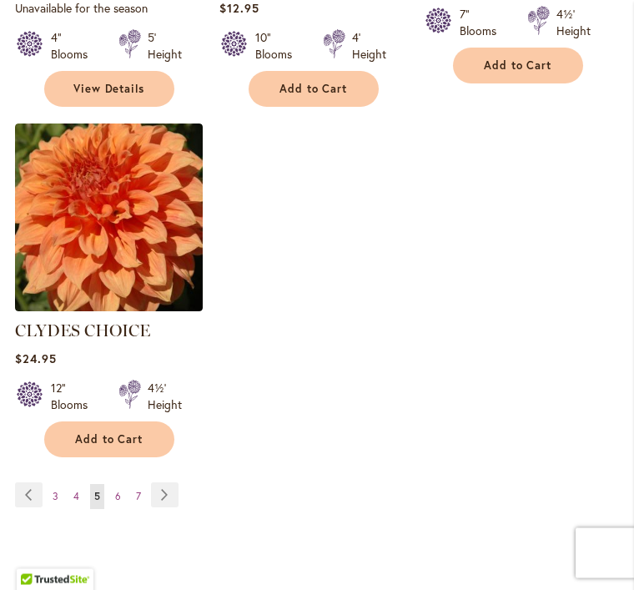
scroll to position [2358, 0]
click at [171, 482] on link "Page Next" at bounding box center [165, 494] width 28 height 25
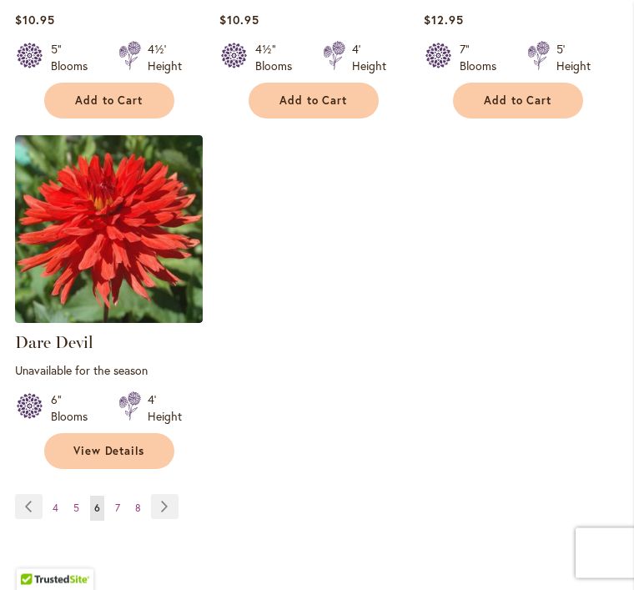
scroll to position [2379, 0]
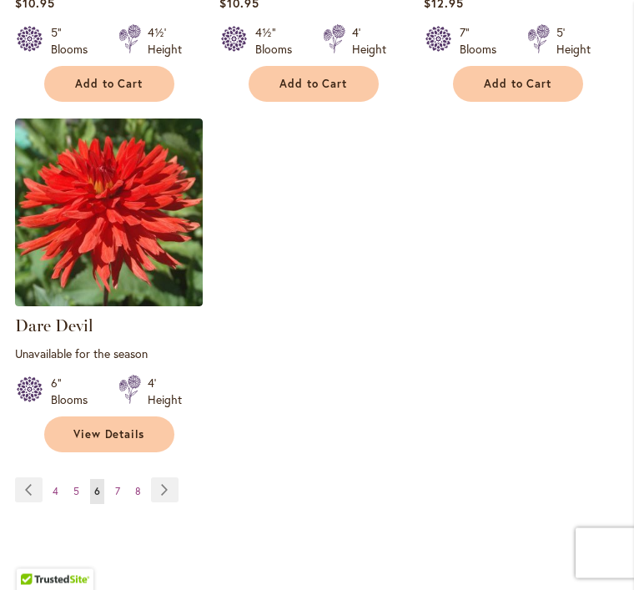
click at [167, 478] on link "Page Next" at bounding box center [165, 490] width 28 height 25
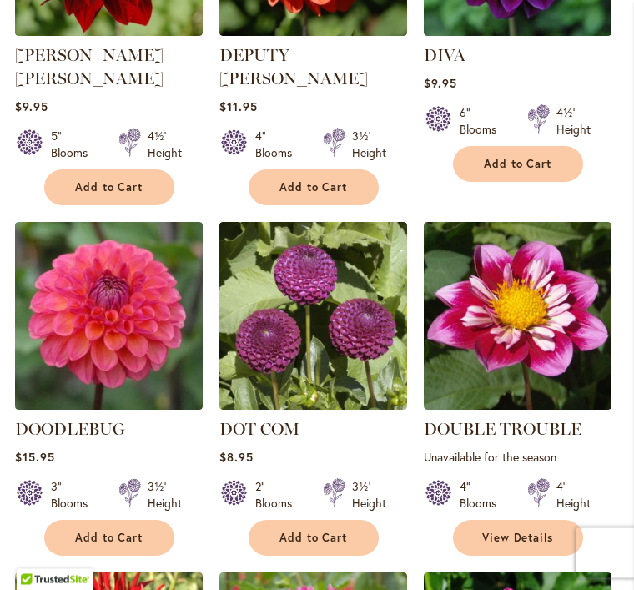
scroll to position [1184, 0]
click at [144, 532] on button "Add to Cart" at bounding box center [109, 538] width 130 height 36
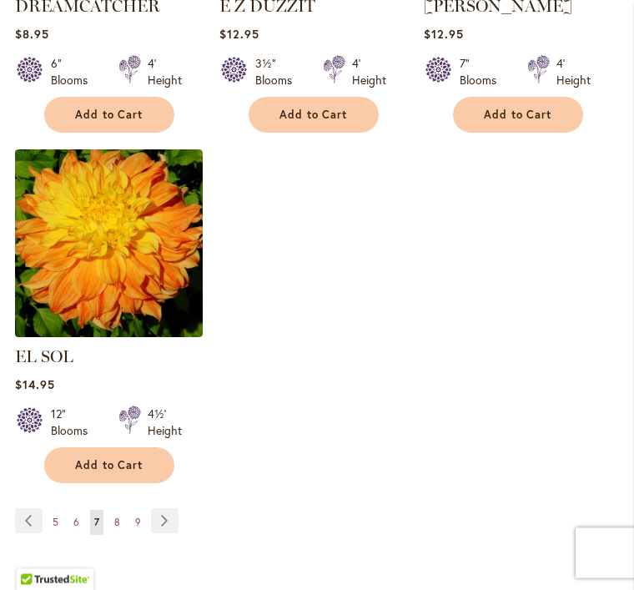
scroll to position [2353, 0]
click at [168, 515] on link "Page Next" at bounding box center [165, 520] width 28 height 25
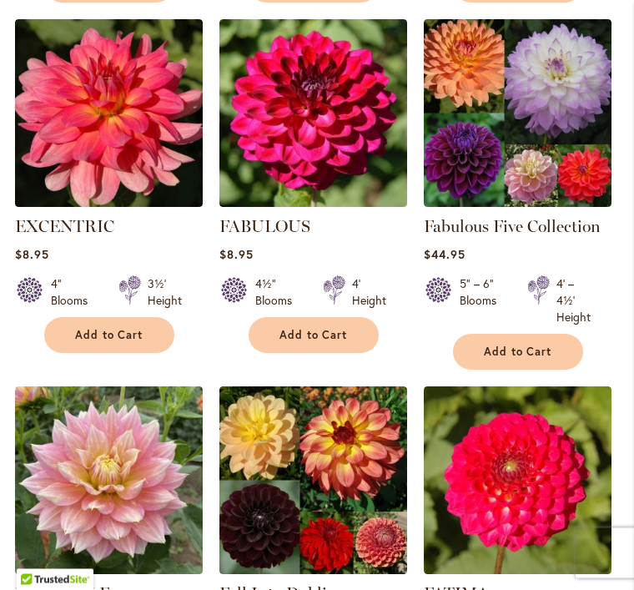
scroll to position [1364, 0]
click at [570, 187] on img at bounding box center [518, 113] width 188 height 188
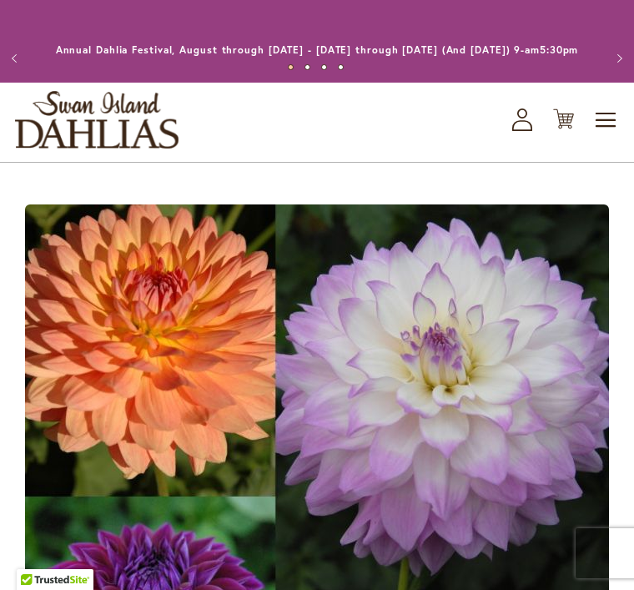
type input "********"
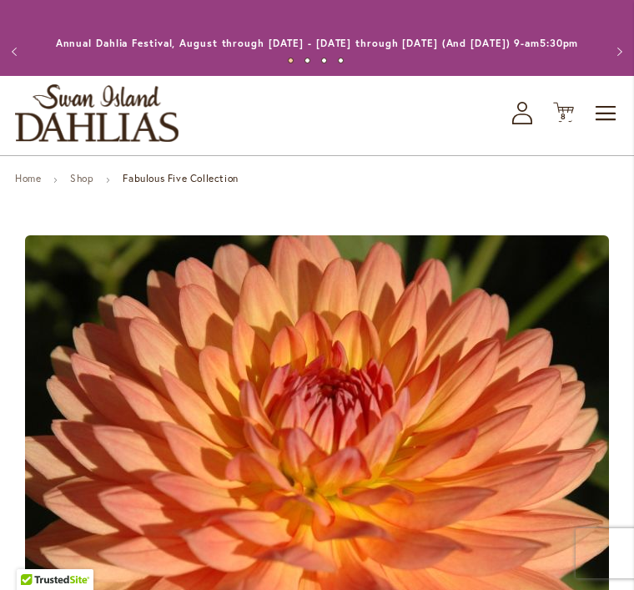
scroll to position [26, 0]
